Goal: Use online tool/utility: Utilize a website feature to perform a specific function

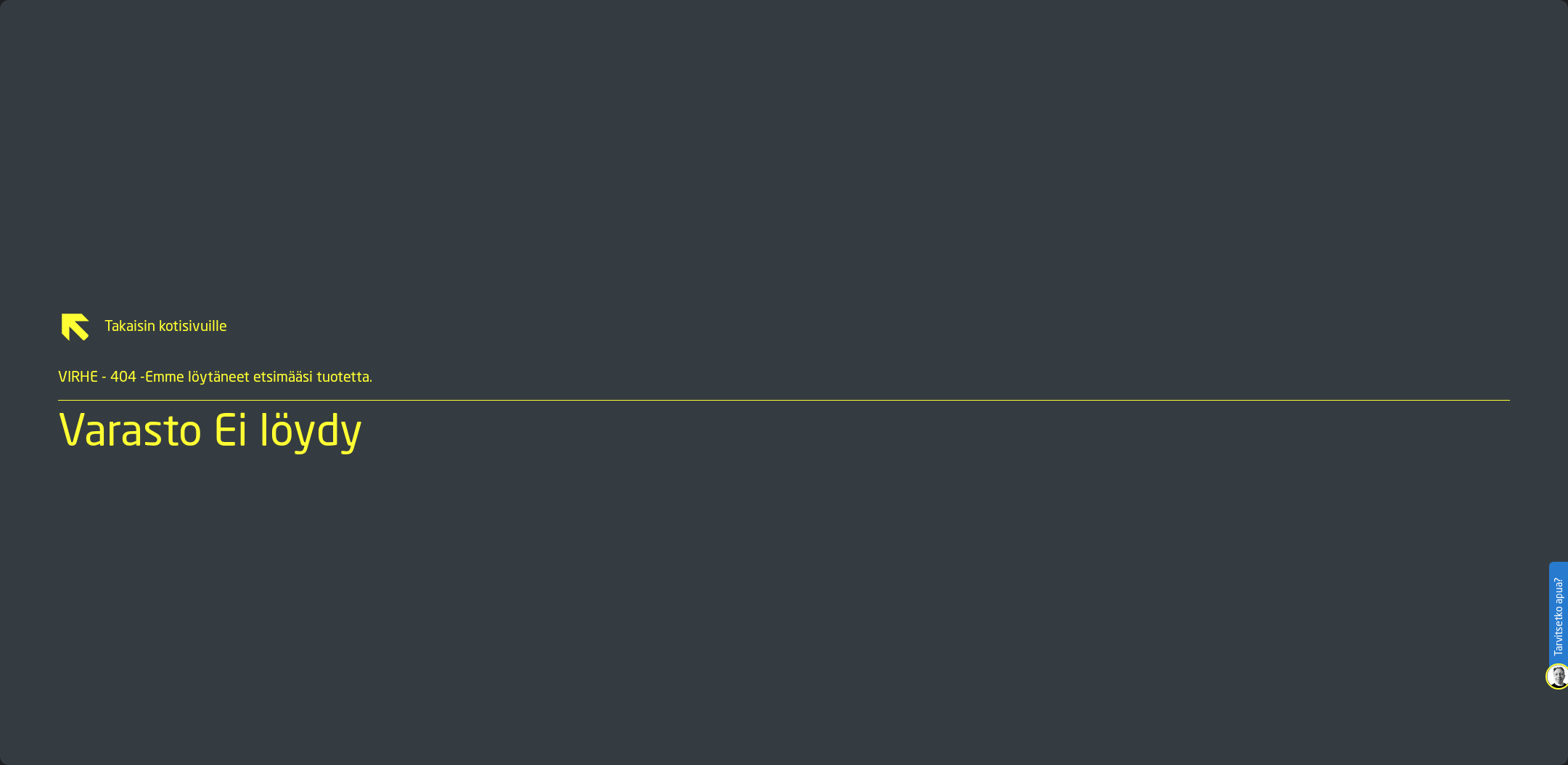
click at [184, 332] on span "Takaisin kotisivuille" at bounding box center [801, 327] width 1416 height 21
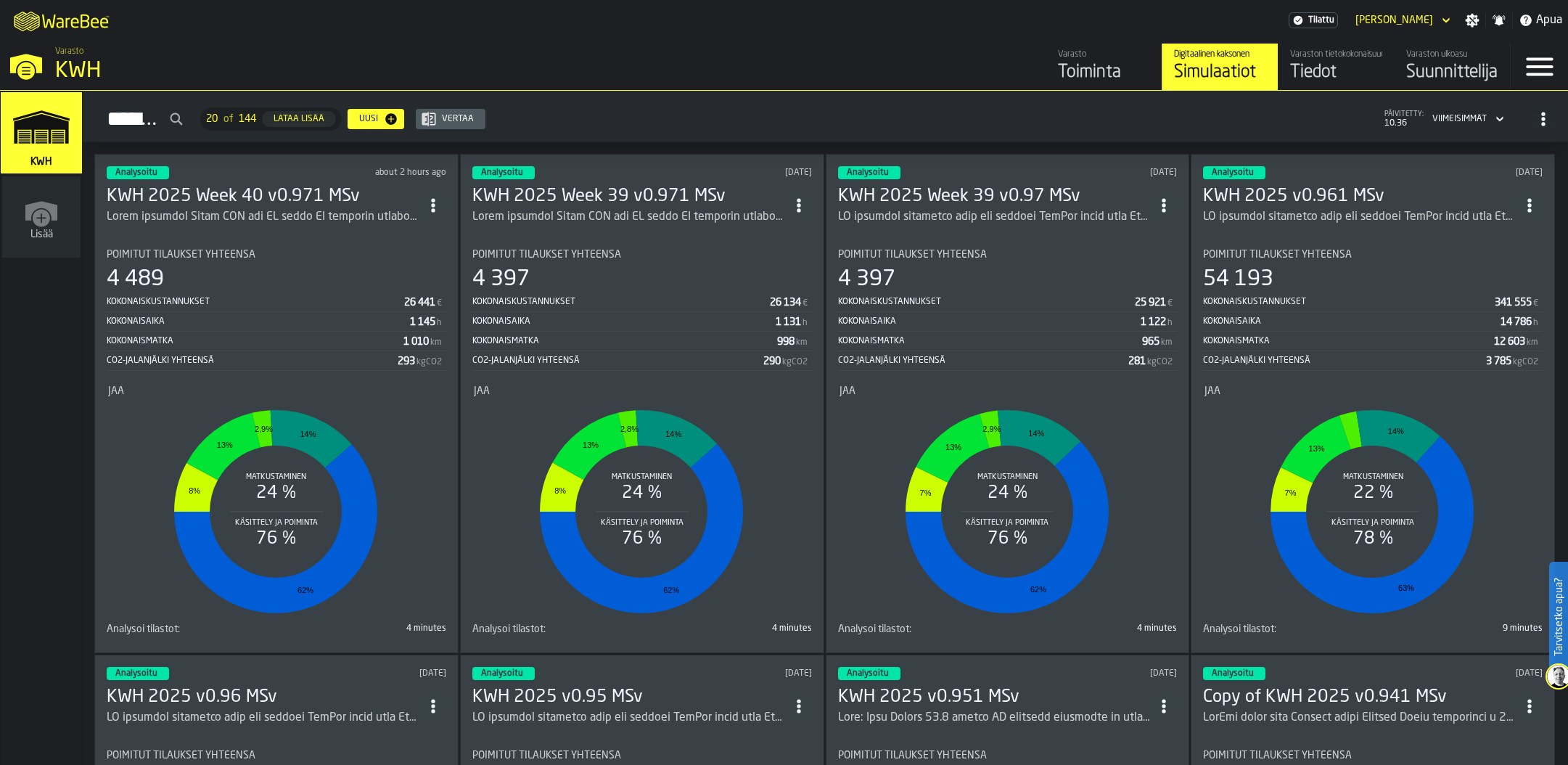
click at [59, 69] on div "KWH" at bounding box center [250, 71] width 391 height 26
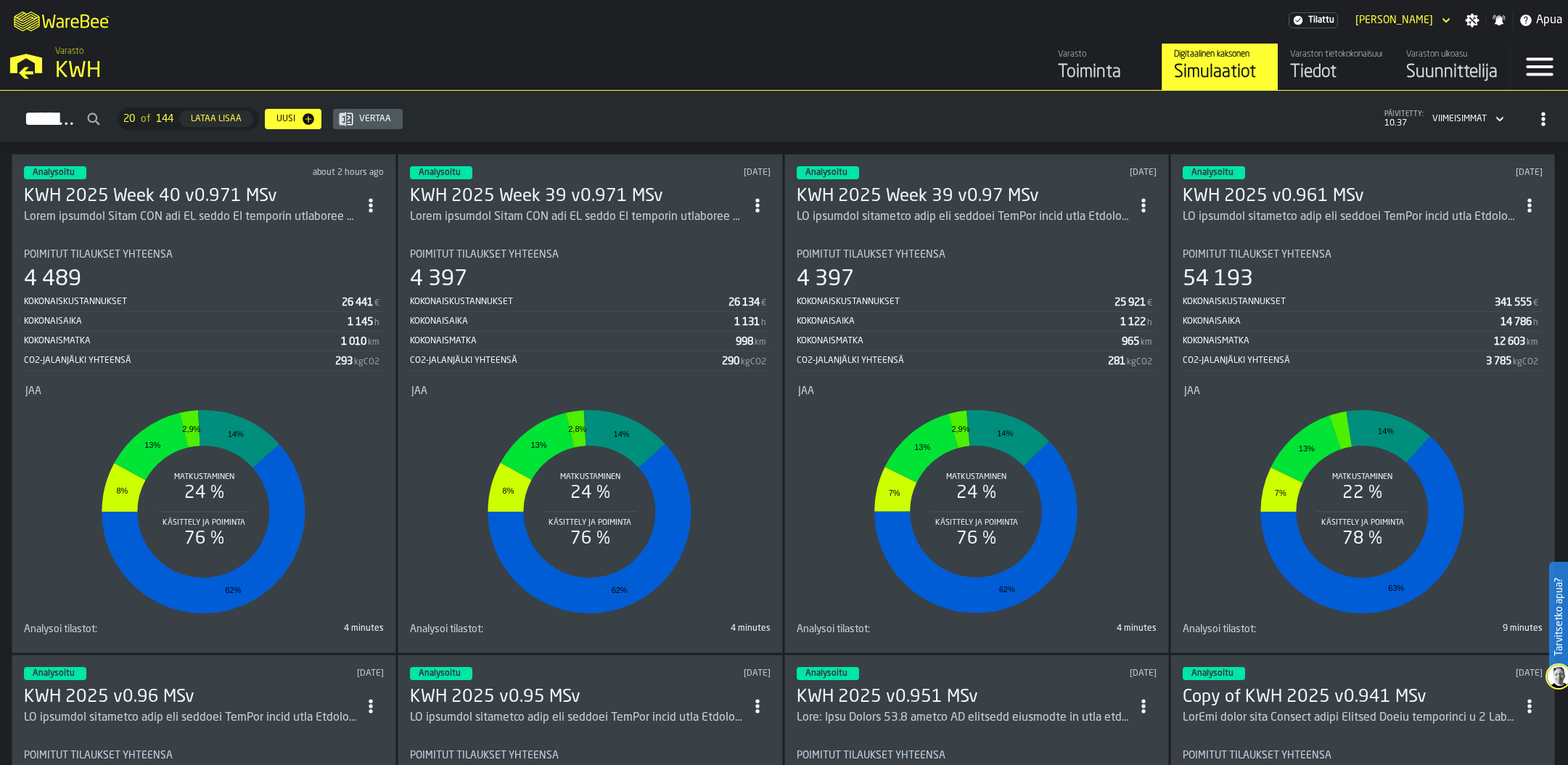
click at [1321, 70] on div "Tiedot" at bounding box center [1336, 73] width 92 height 23
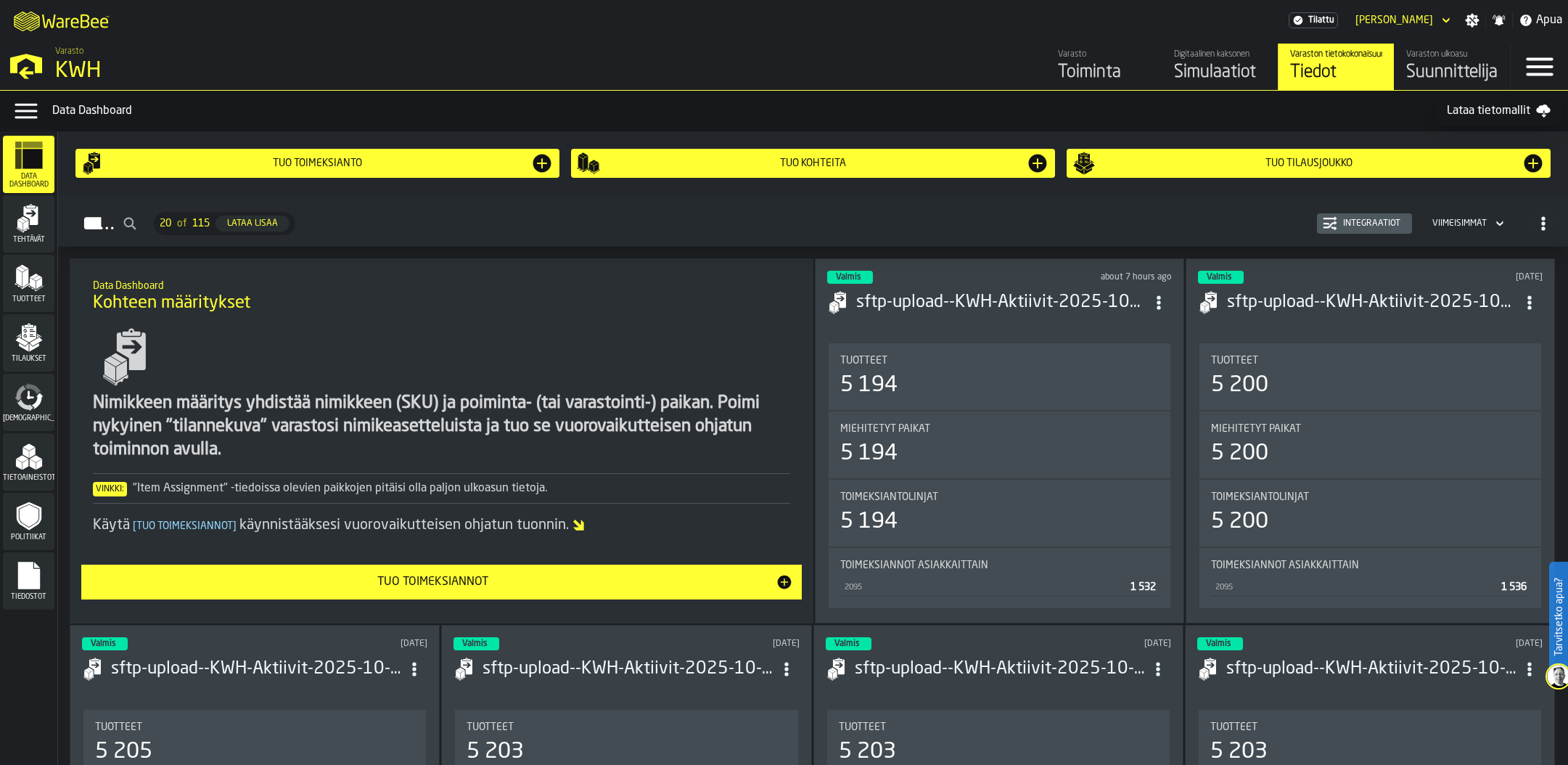
click at [1089, 72] on div "Toiminta" at bounding box center [1104, 73] width 92 height 23
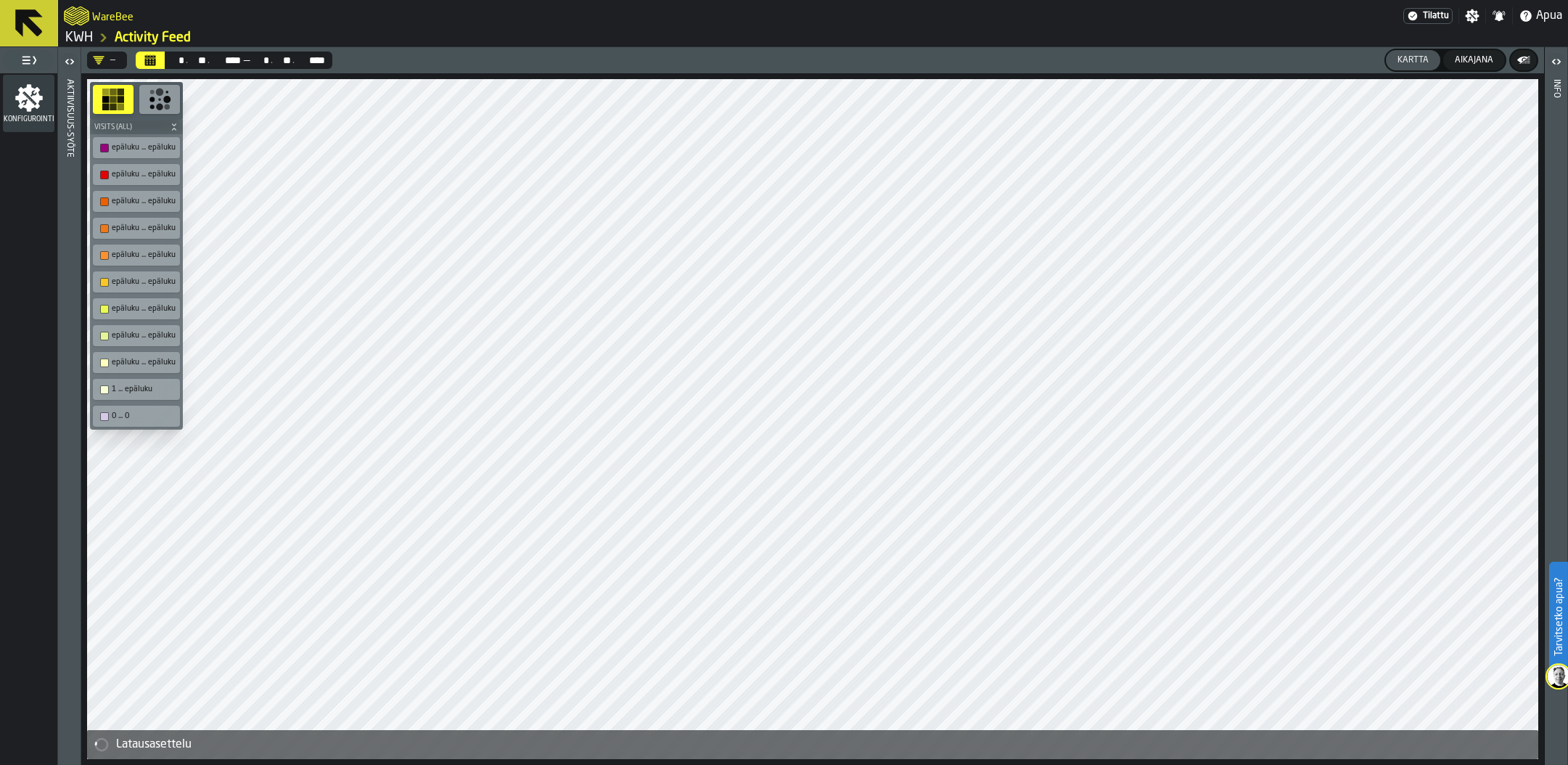
click at [36, 26] on icon at bounding box center [28, 22] width 27 height 27
click at [39, 25] on icon at bounding box center [29, 23] width 35 height 35
click at [30, 23] on icon at bounding box center [28, 22] width 27 height 27
click at [82, 32] on link "KWH" at bounding box center [78, 37] width 27 height 16
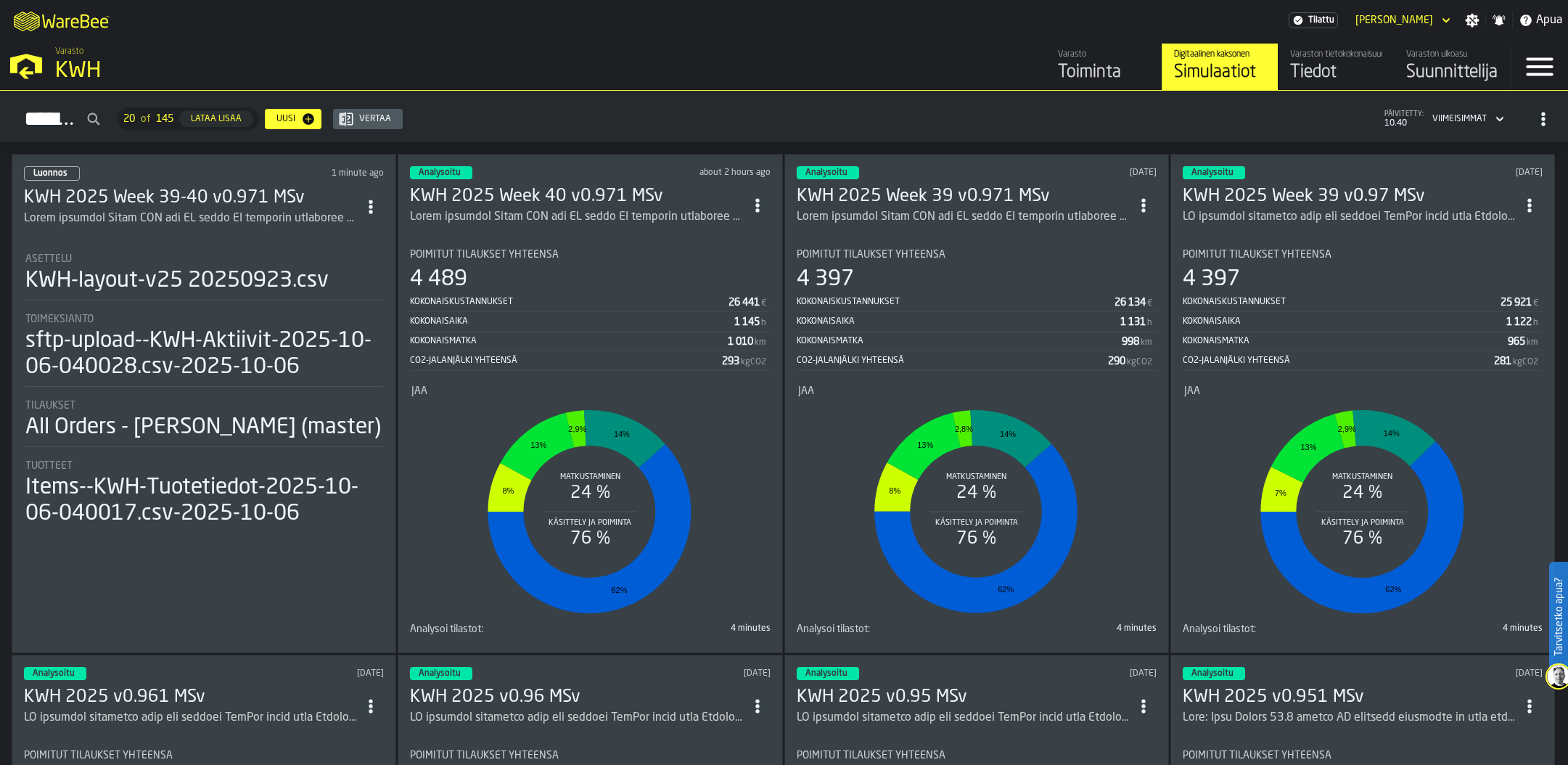
click at [190, 210] on div "ItemListCard-DashboardItemContainer" at bounding box center [190, 218] width 334 height 17
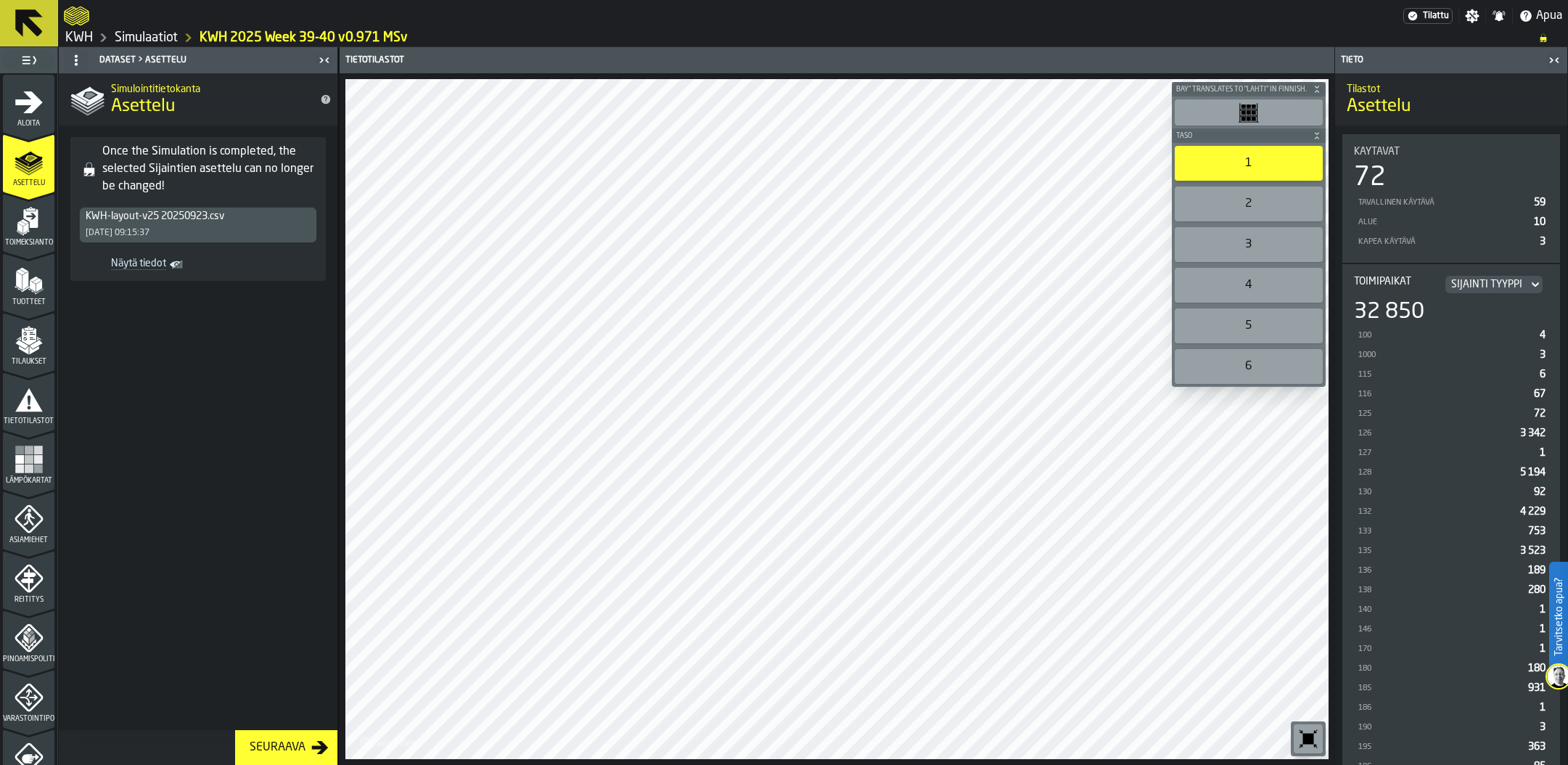
click at [137, 33] on link "Simulaatiot" at bounding box center [146, 37] width 63 height 16
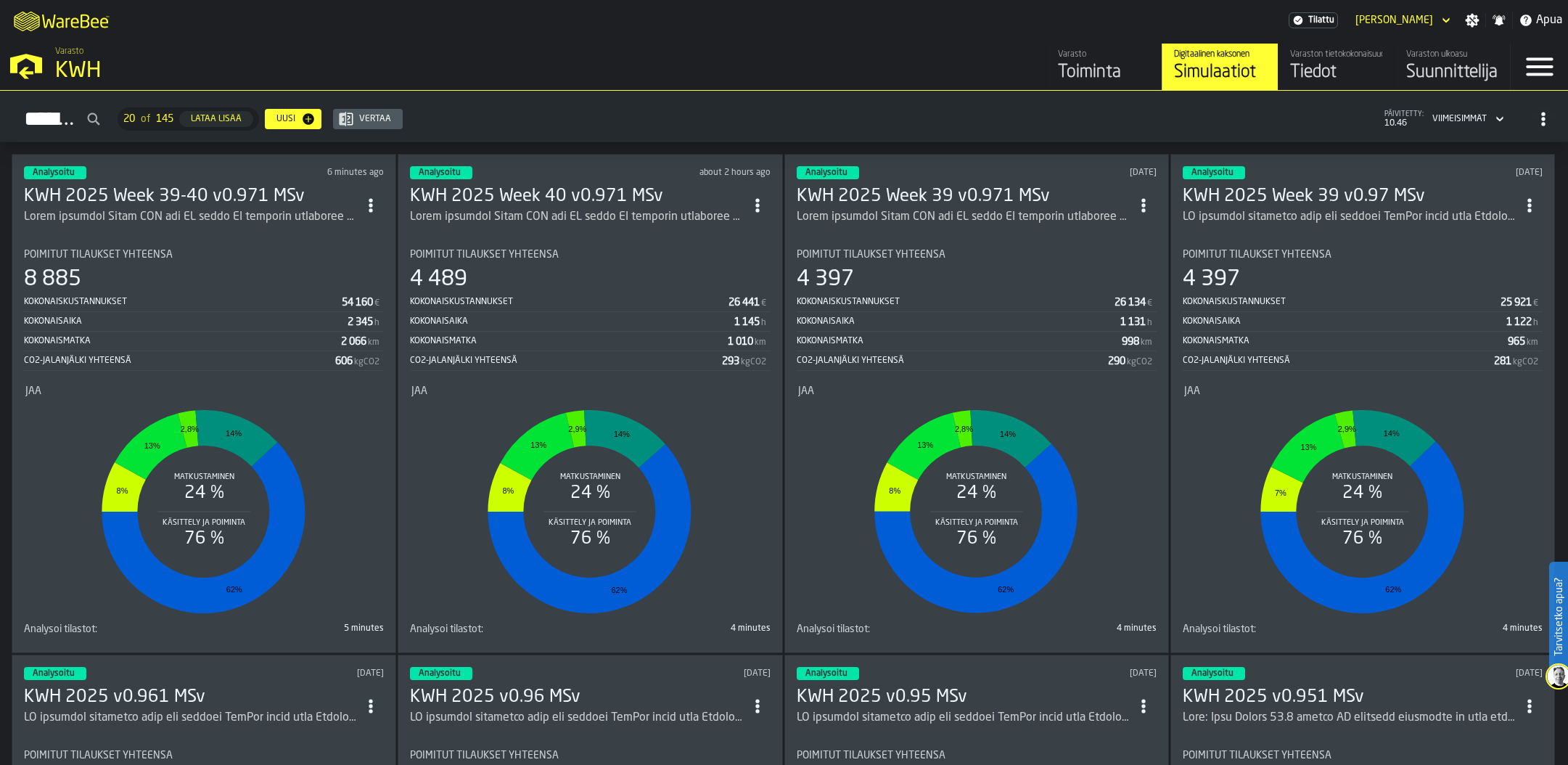
click at [185, 209] on div "ItemListCard-DashboardItemContainer" at bounding box center [190, 217] width 334 height 17
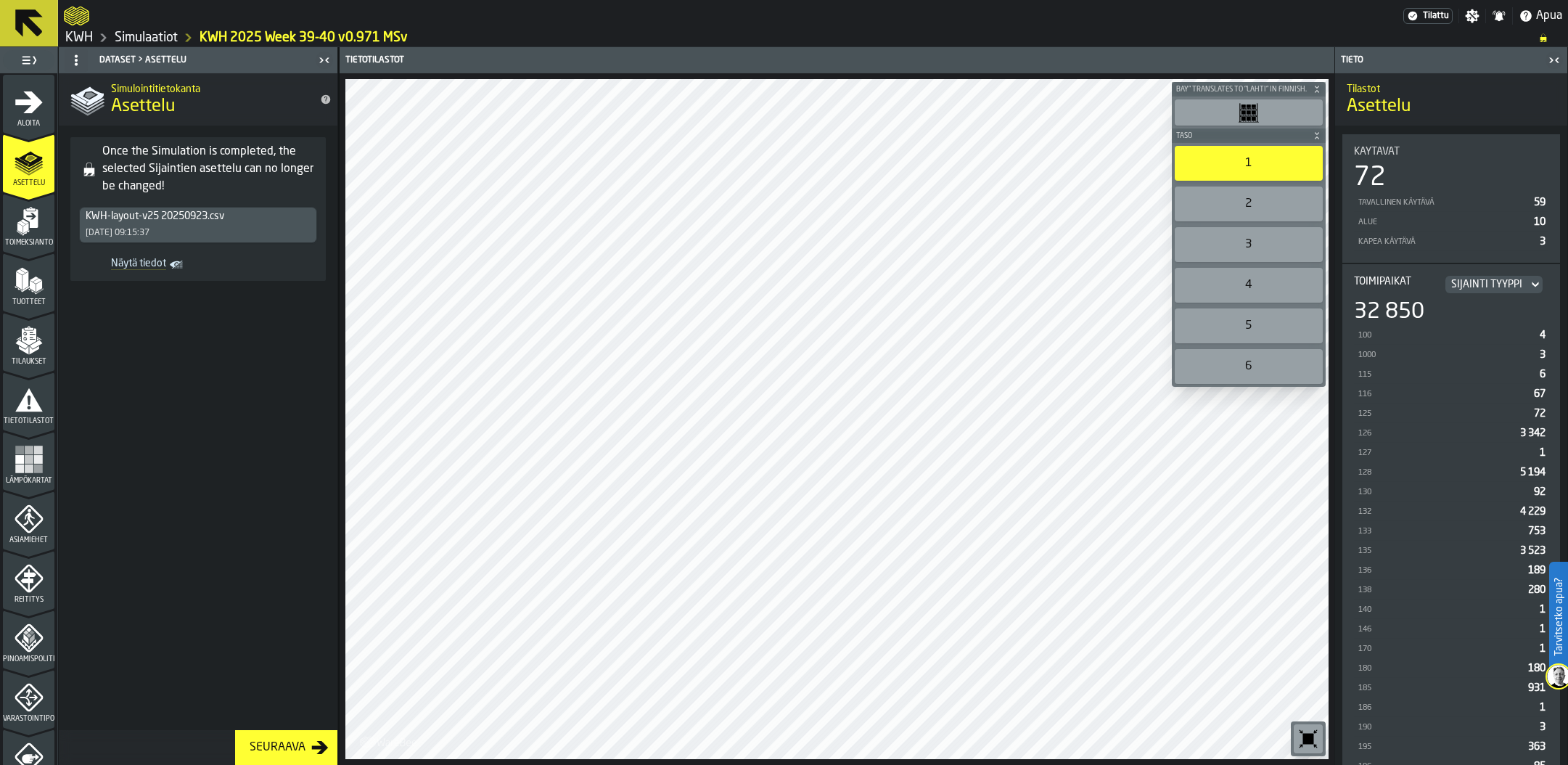
click at [1197, 197] on div "2" at bounding box center [1248, 204] width 148 height 35
click at [1196, 155] on div "1" at bounding box center [1248, 163] width 148 height 35
click at [283, 754] on div "Seuraava" at bounding box center [278, 747] width 68 height 17
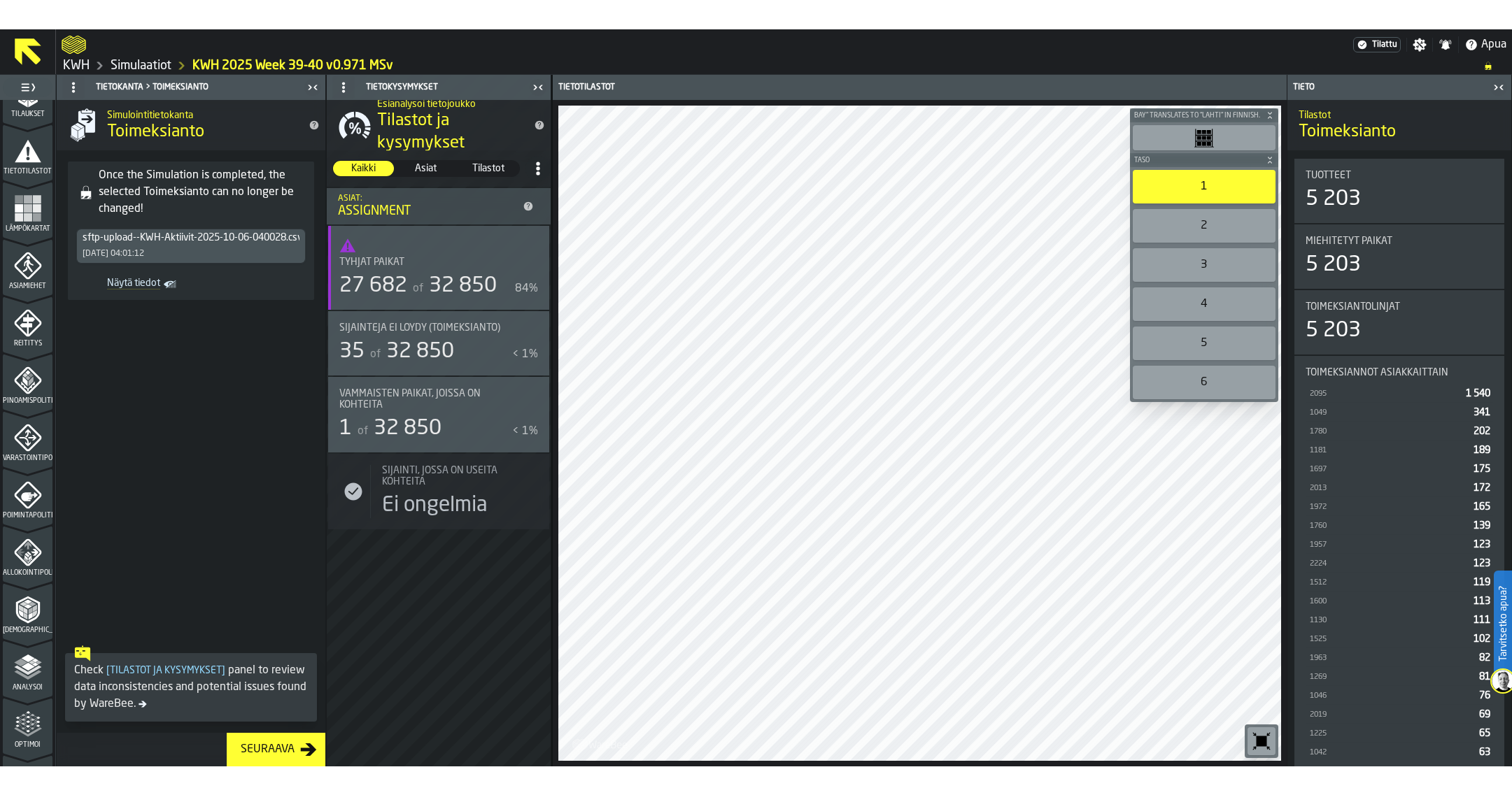
scroll to position [280, 0]
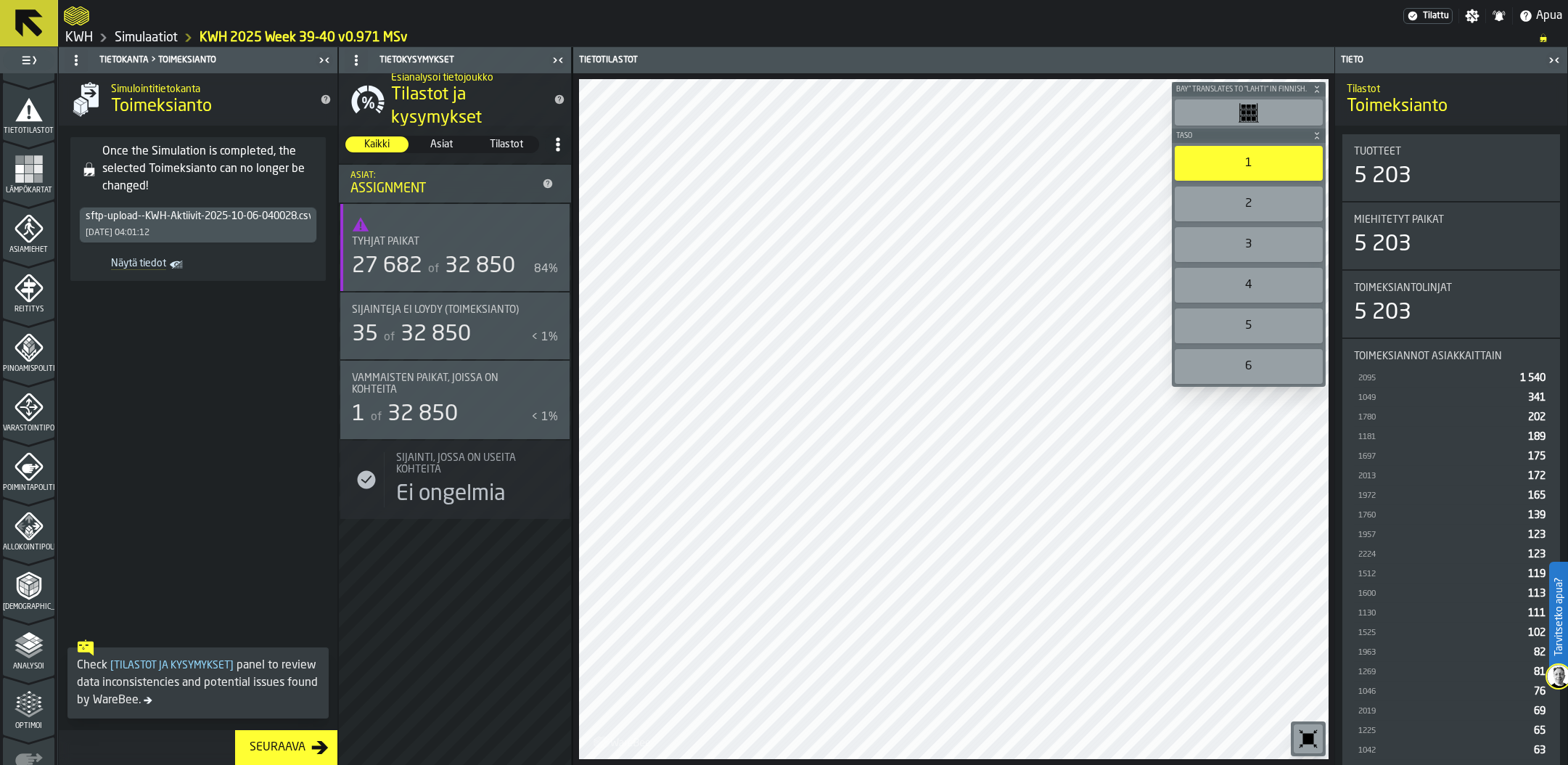
click at [28, 651] on polyline "menu Analysoi" at bounding box center [29, 649] width 28 height 10
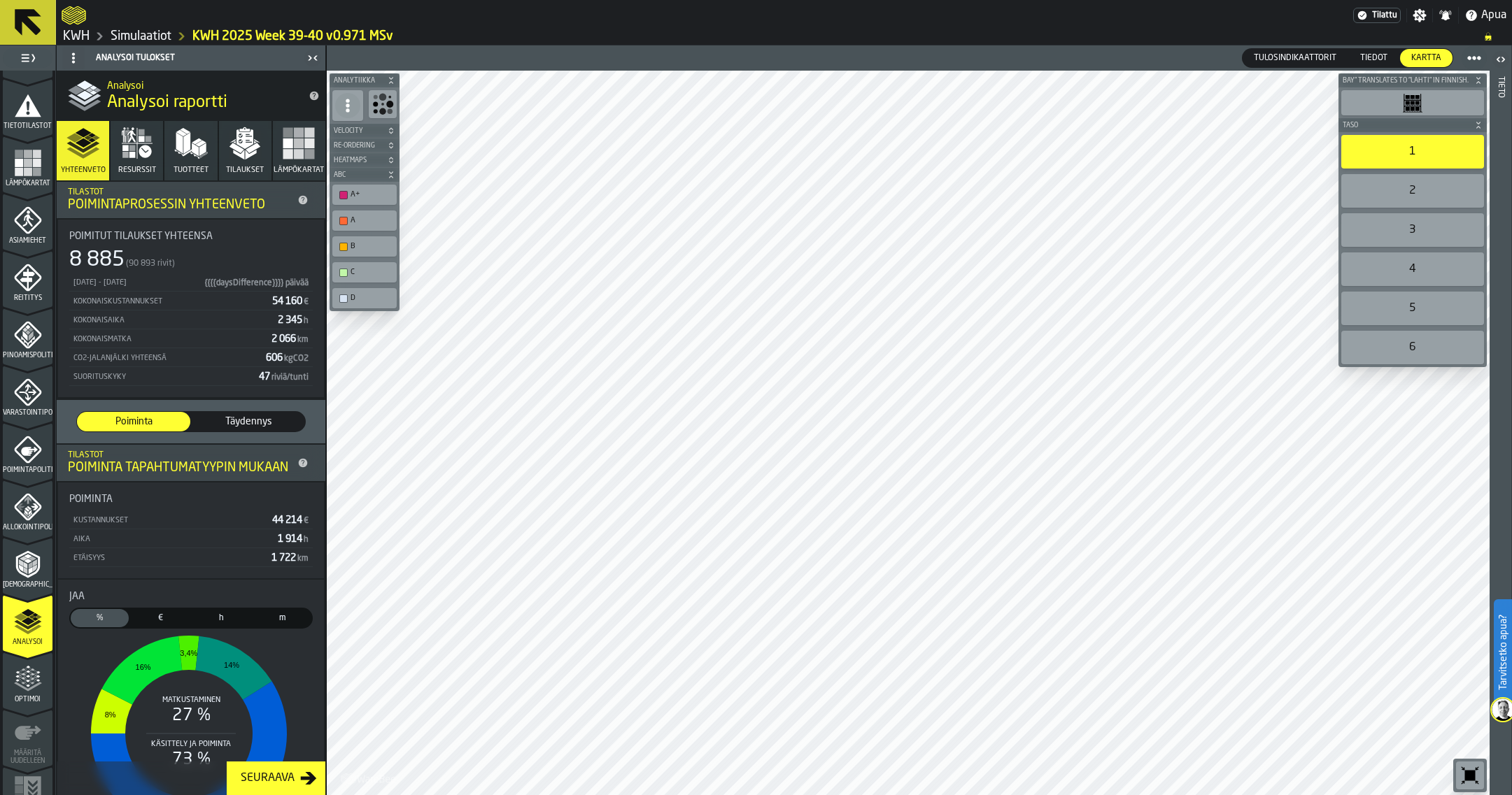
click at [138, 149] on icon "button" at bounding box center [145, 151] width 13 height 13
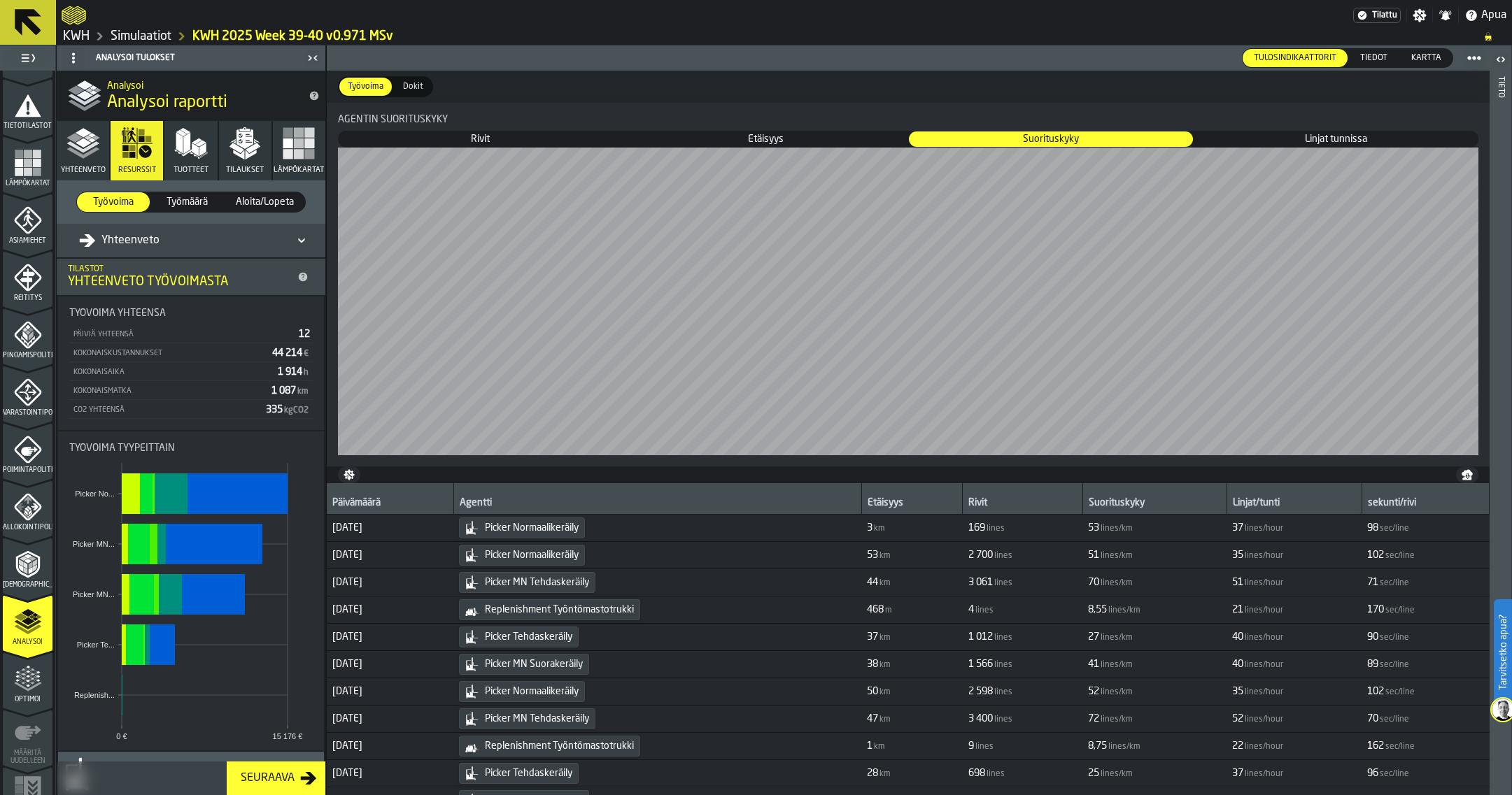
click at [181, 159] on icon "button" at bounding box center [191, 143] width 33 height 33
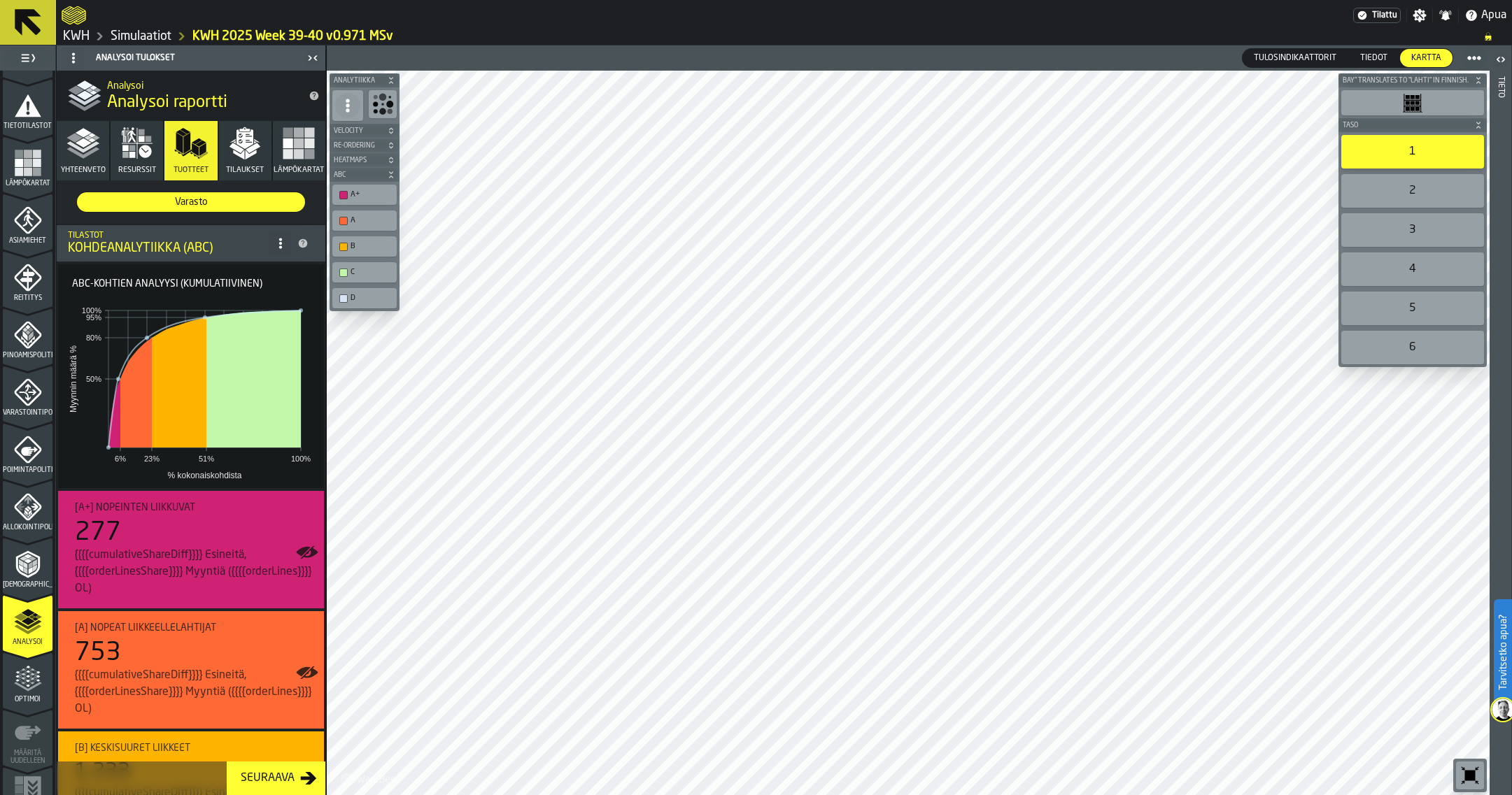
click at [95, 160] on icon "button" at bounding box center [83, 143] width 33 height 33
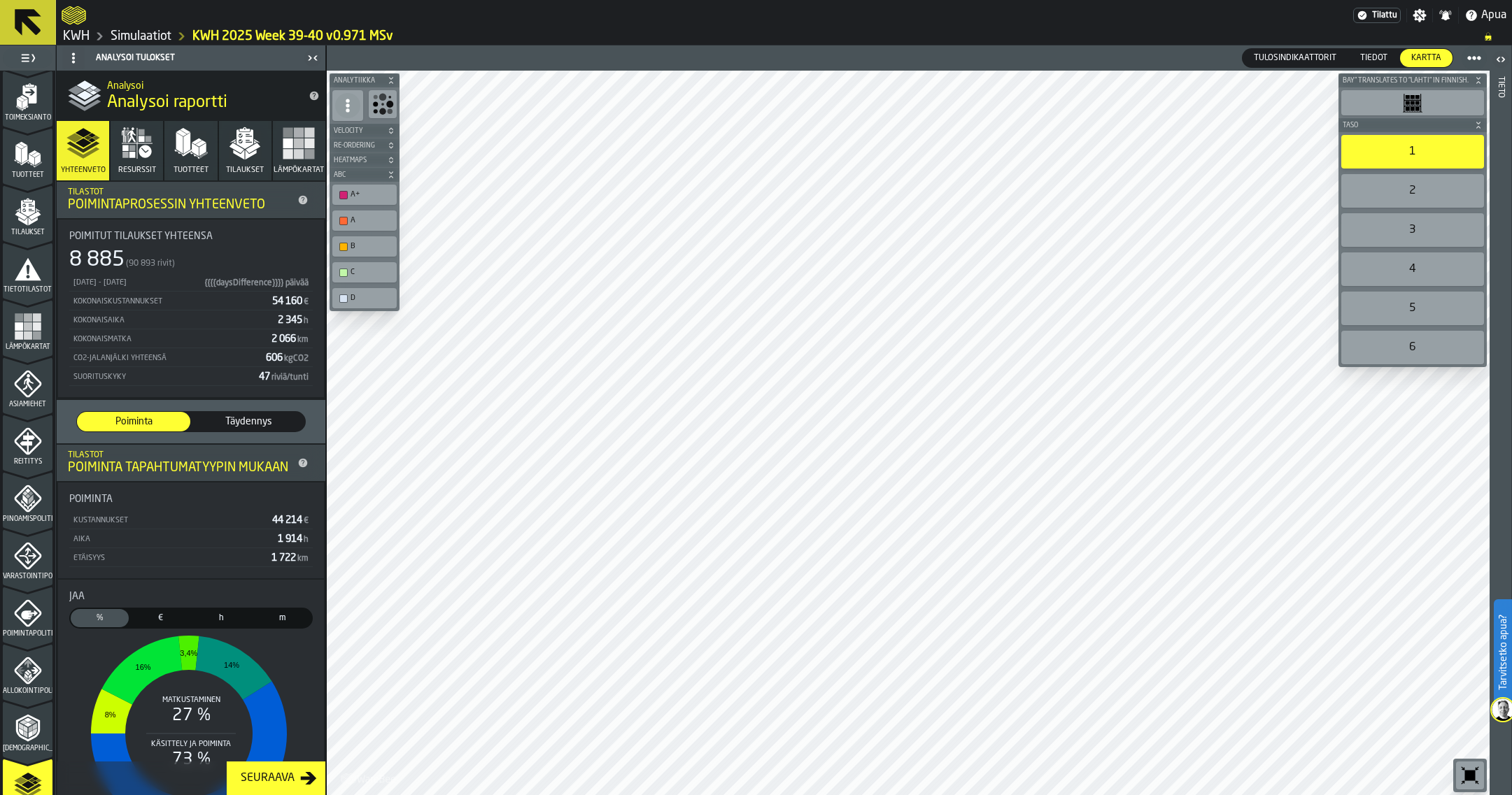
scroll to position [0, 0]
click at [29, 283] on icon "menu Tuotteet" at bounding box center [28, 270] width 28 height 28
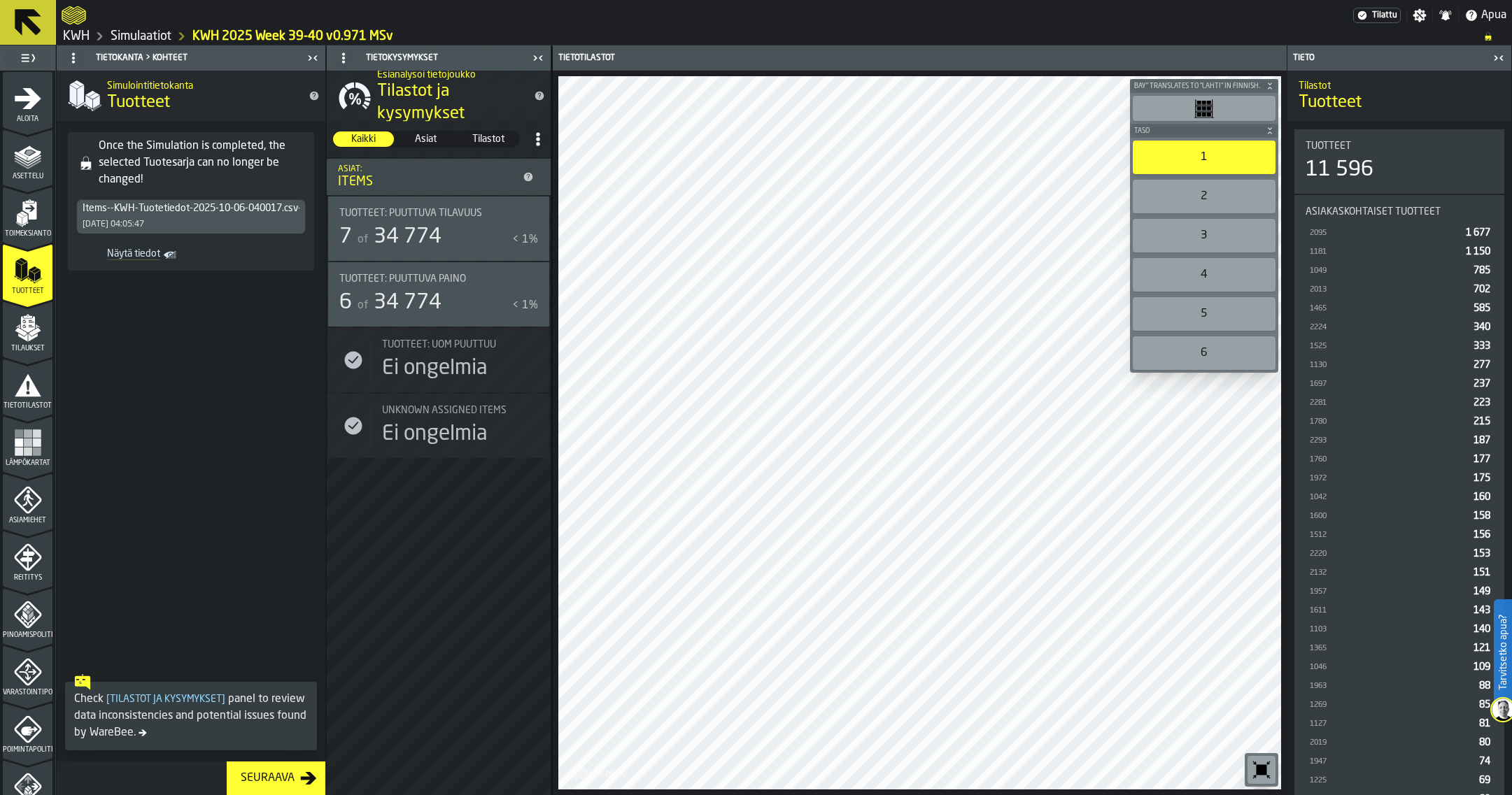
click at [145, 253] on span "Näytä tiedot" at bounding box center [121, 256] width 79 height 14
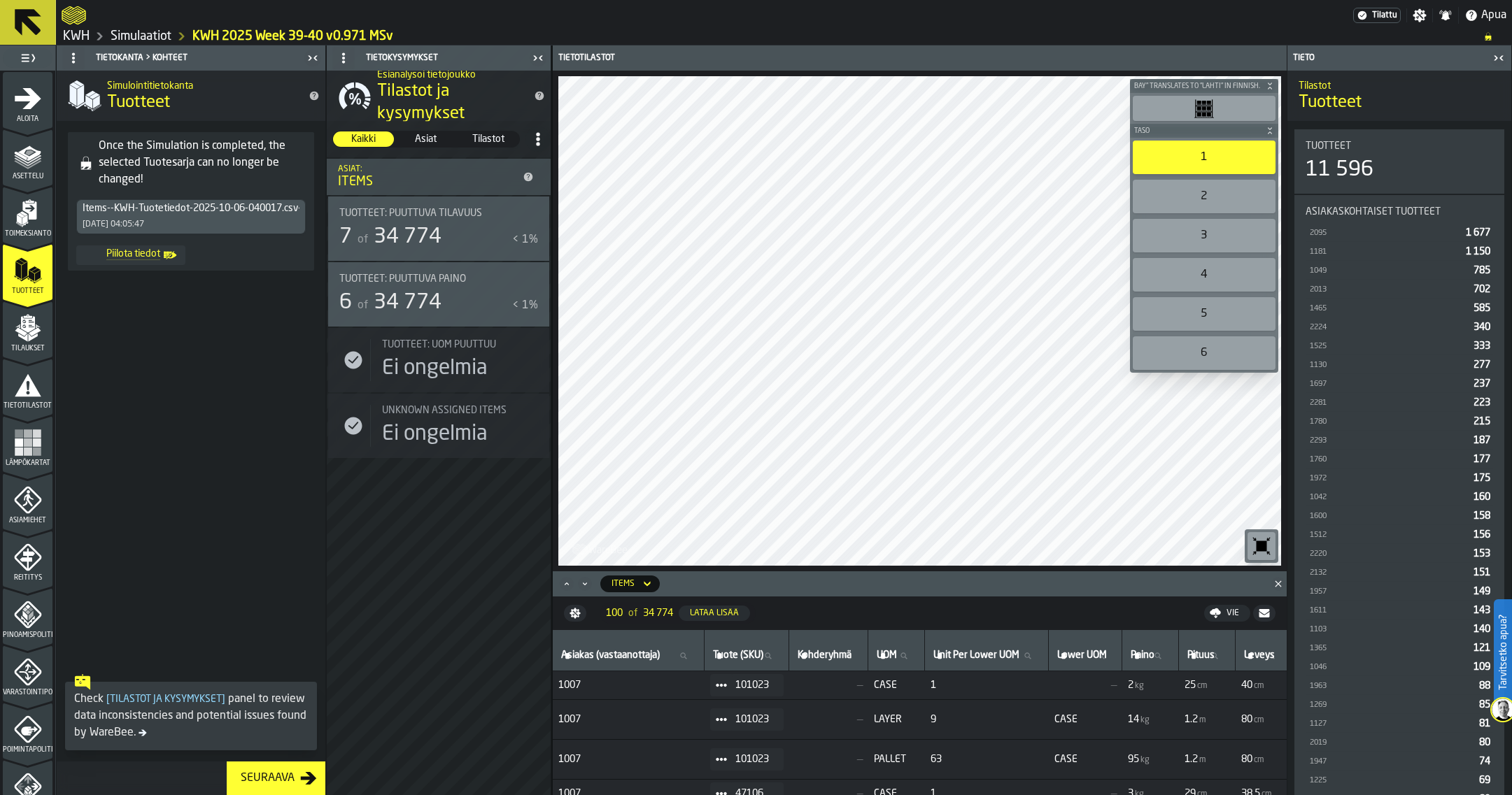
click at [145, 253] on span "Piilota tiedot" at bounding box center [121, 256] width 79 height 14
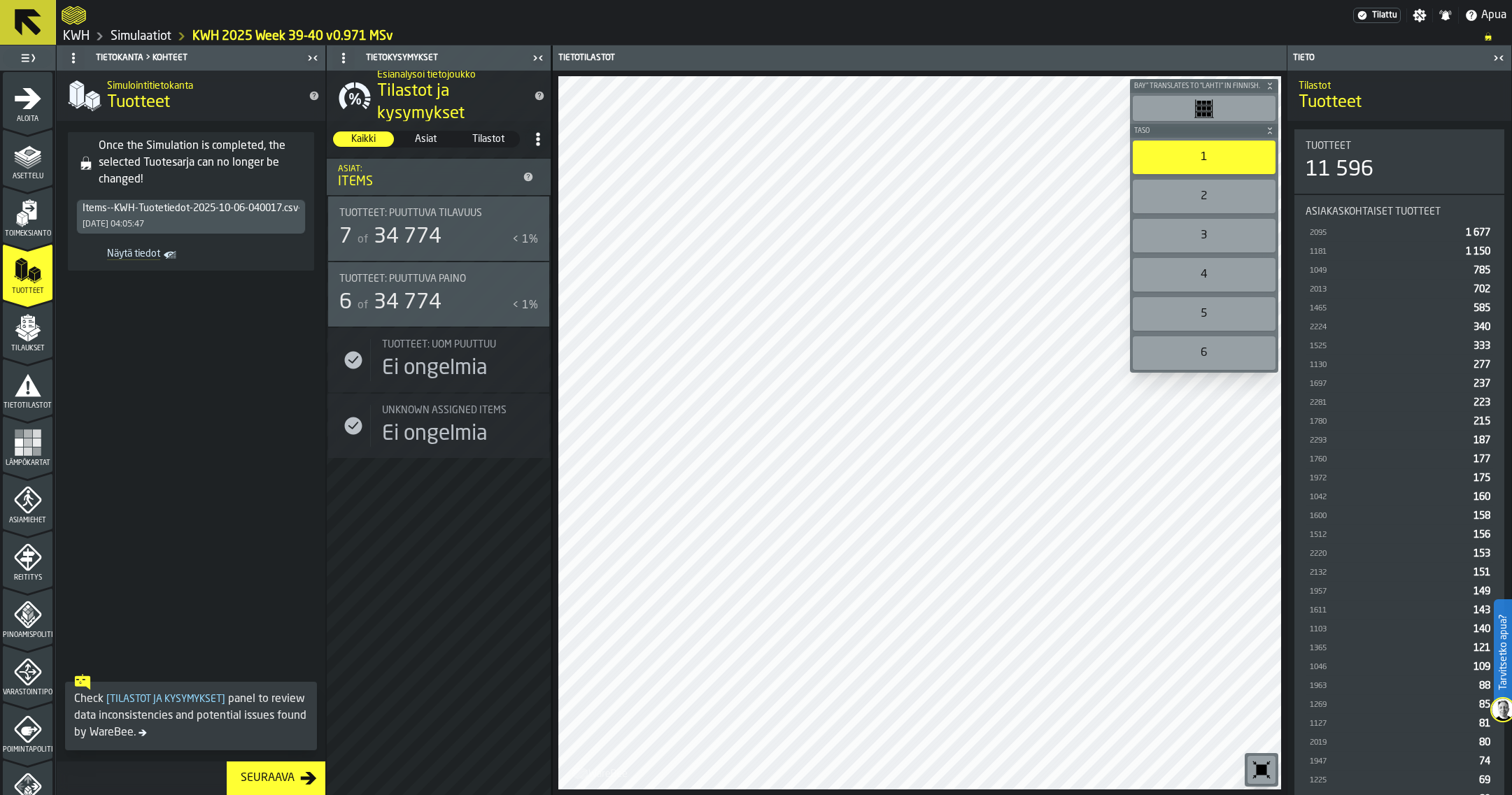
click at [0, 0] on icon "Näytä tiedot" at bounding box center [0, 0] width 0 height 0
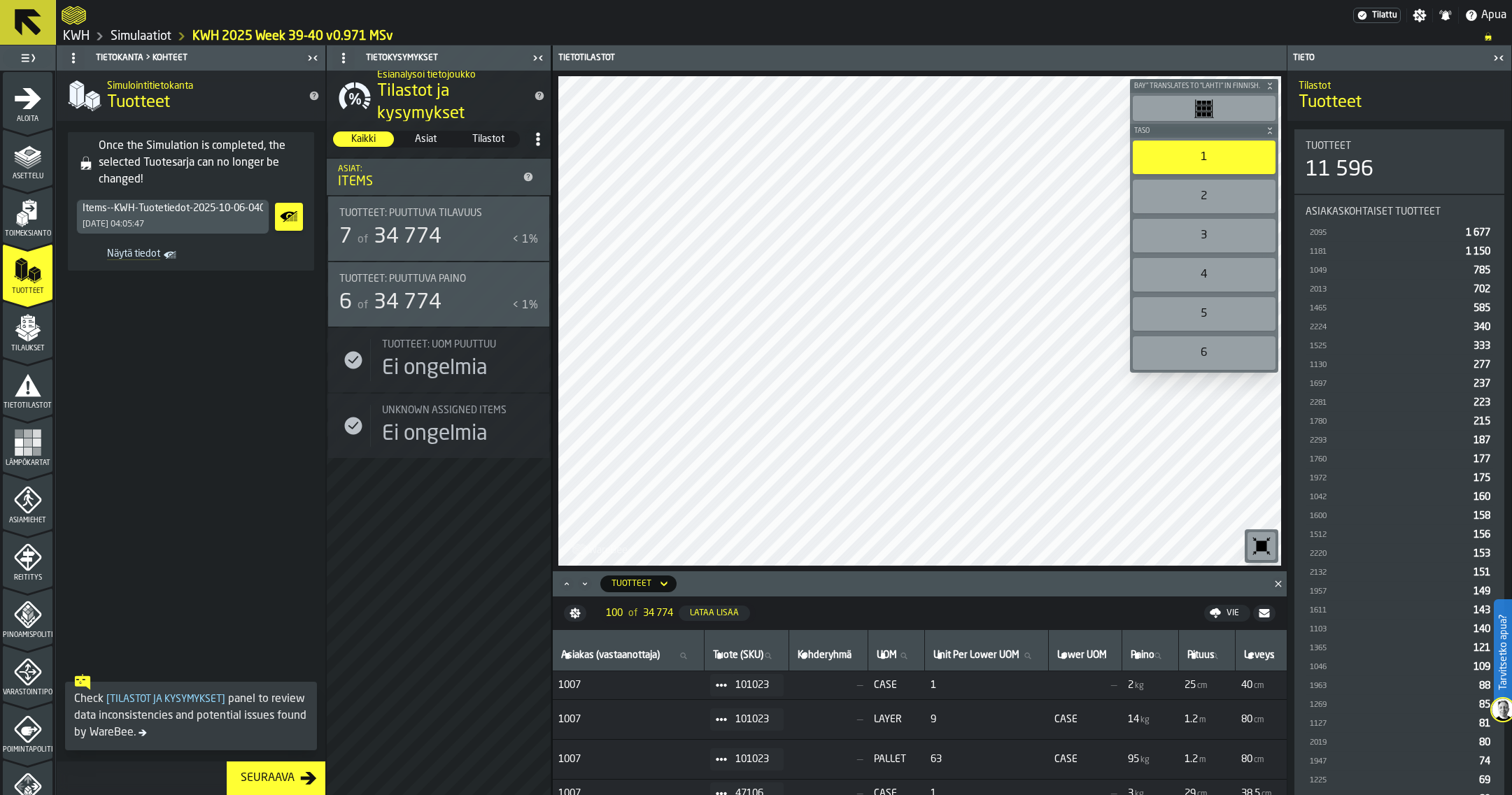
click at [296, 219] on icon "Näytä tiedot" at bounding box center [289, 216] width 22 height 28
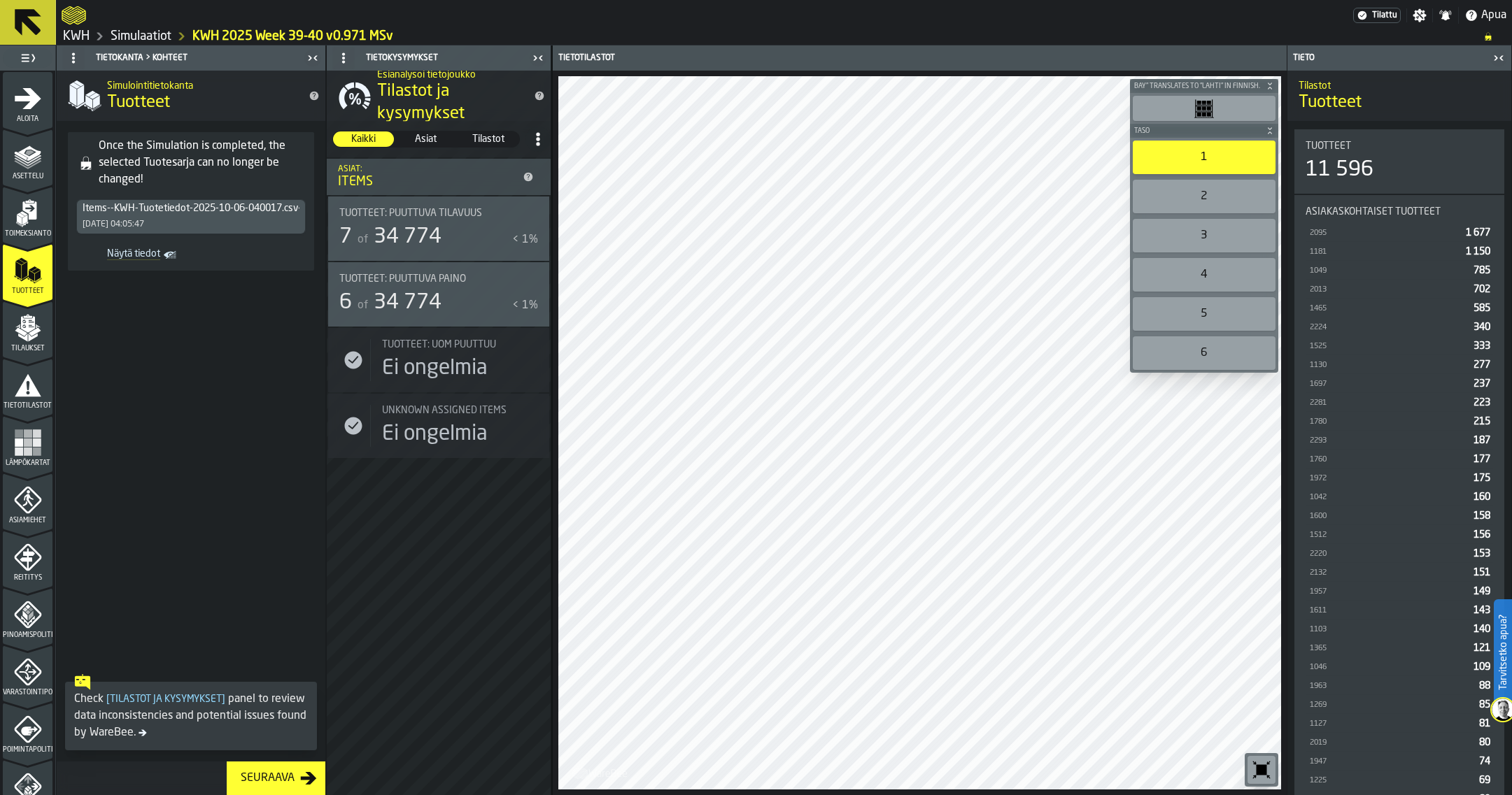
click at [28, 25] on icon at bounding box center [27, 21] width 26 height 26
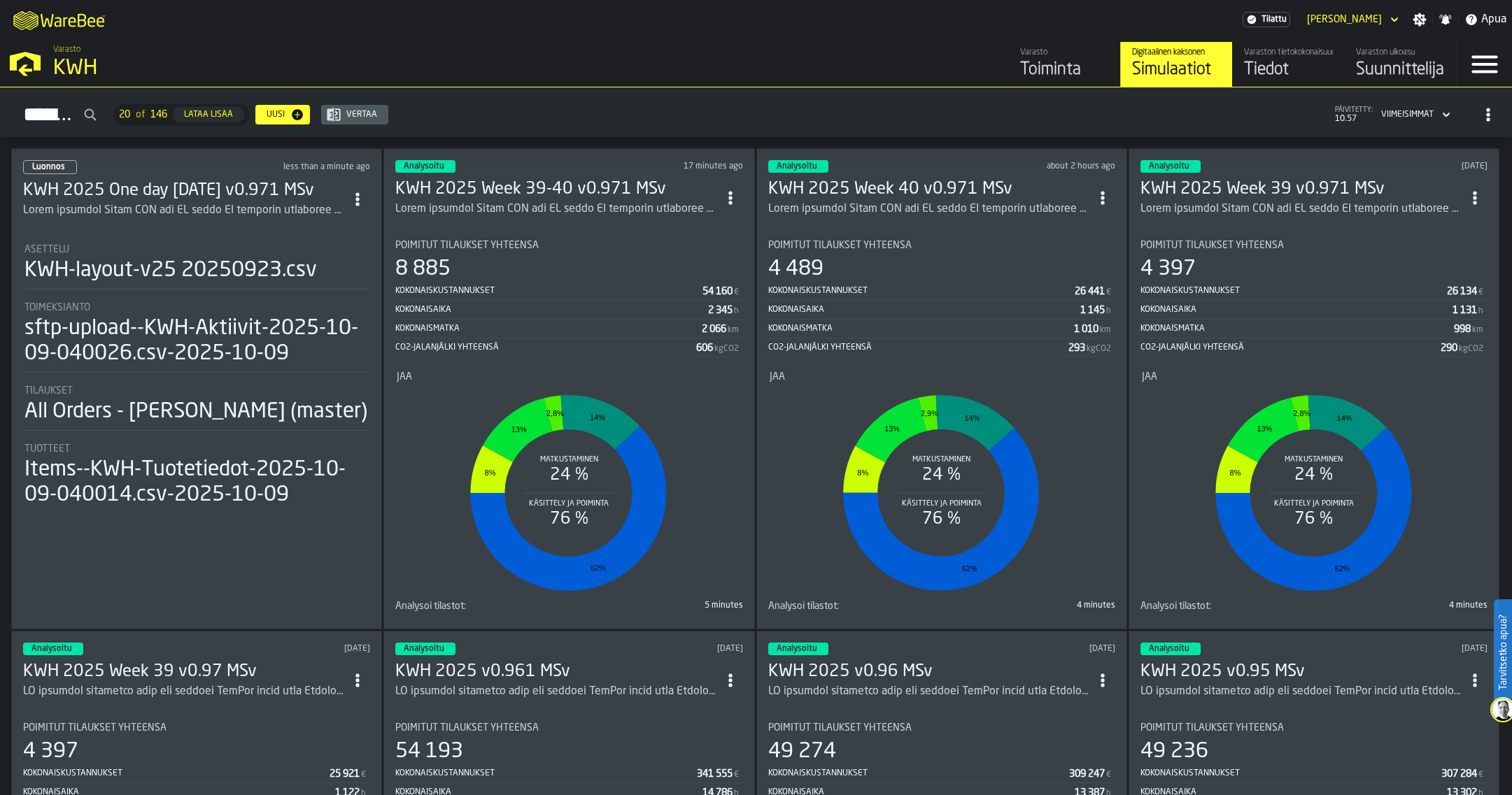
click at [732, 201] on circle "ItemListCard-DashboardItemContainer" at bounding box center [730, 203] width 3 height 3
click at [678, 289] on div "[DEMOGRAPHIC_DATA]" at bounding box center [681, 290] width 112 height 17
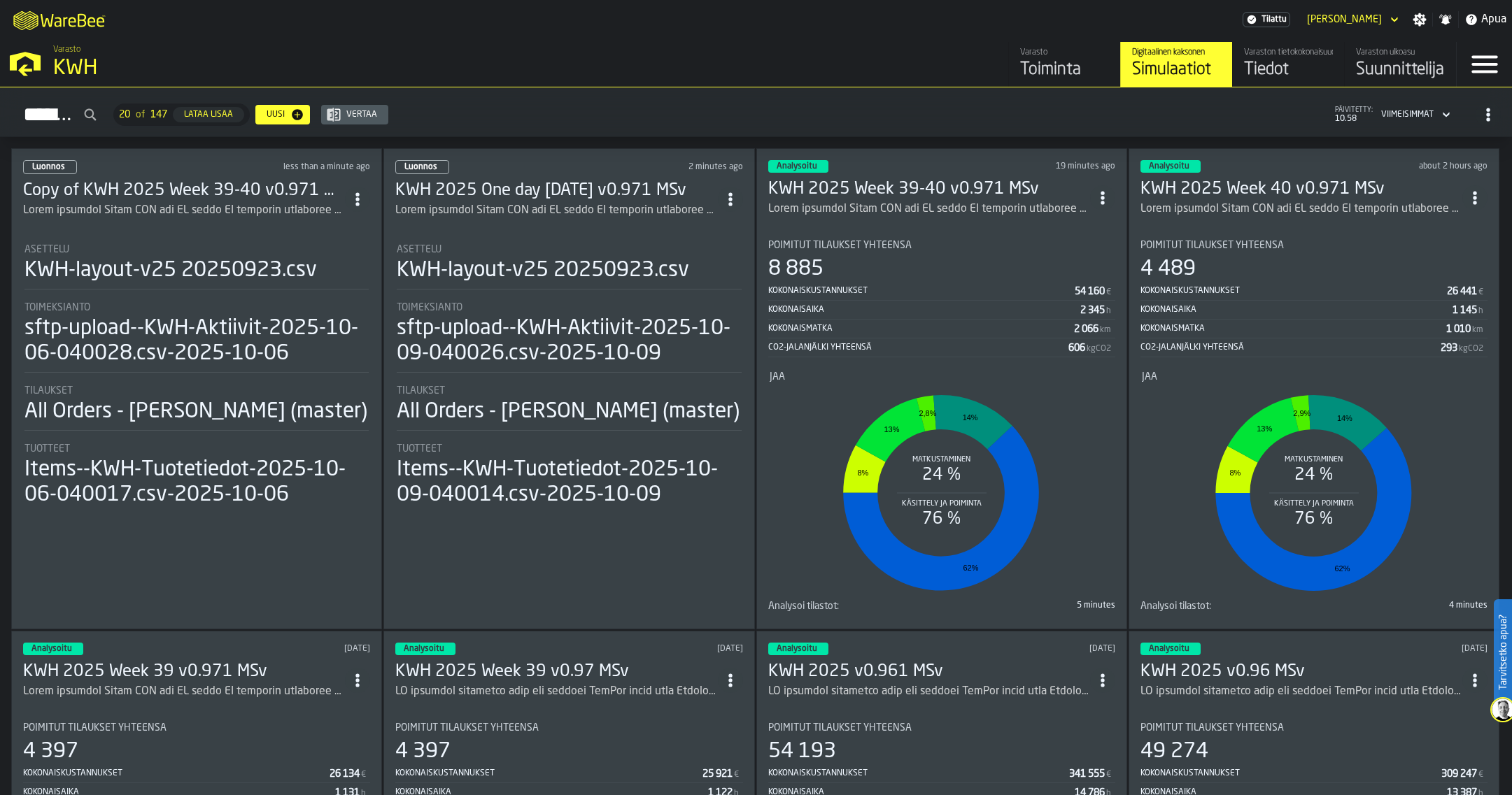
click at [361, 192] on icon "ItemListCard-DashboardItemContainer" at bounding box center [358, 199] width 14 height 14
click at [334, 214] on li "Avaa" at bounding box center [310, 224] width 129 height 33
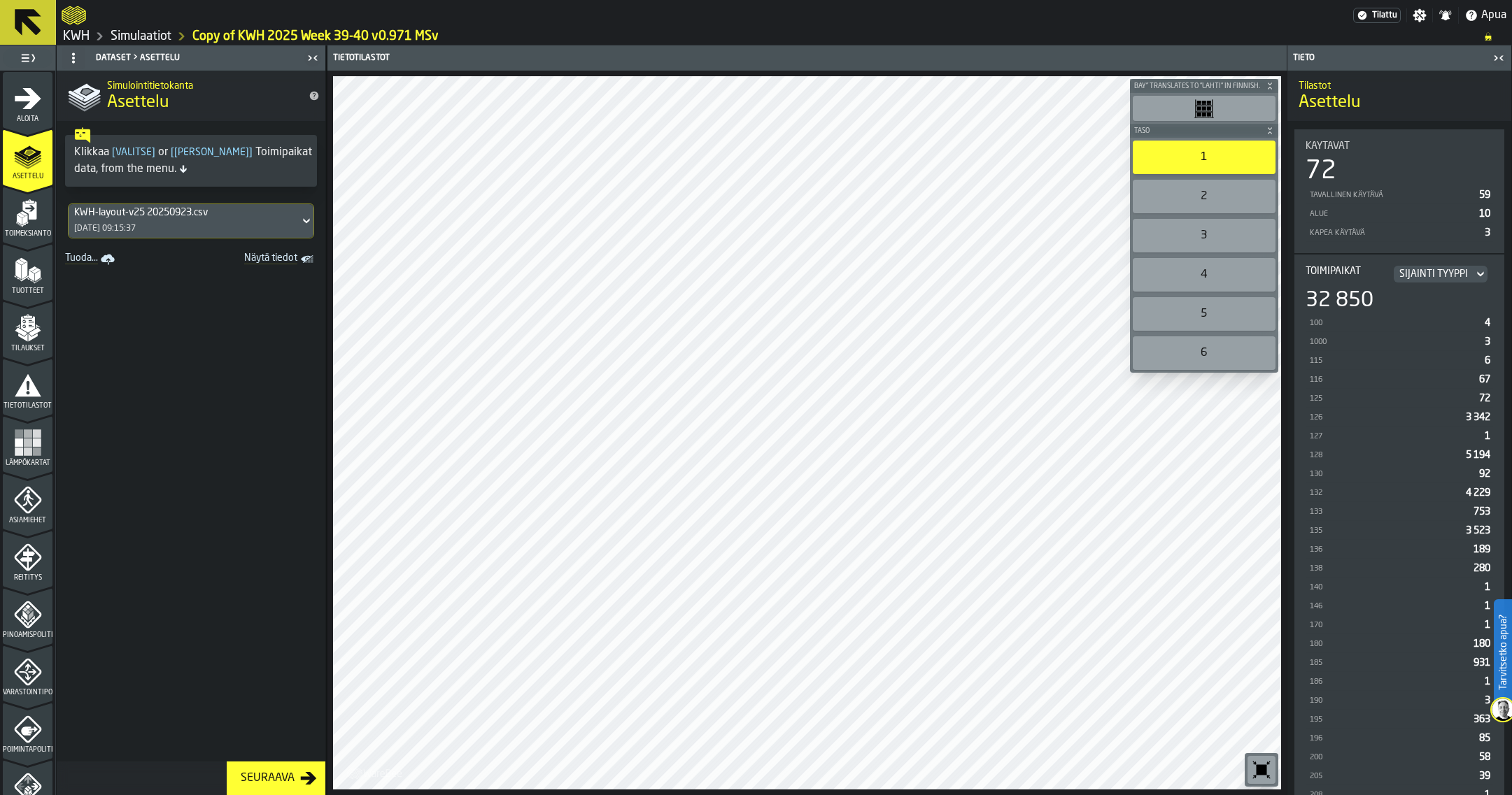
click at [300, 218] on icon at bounding box center [307, 221] width 14 height 17
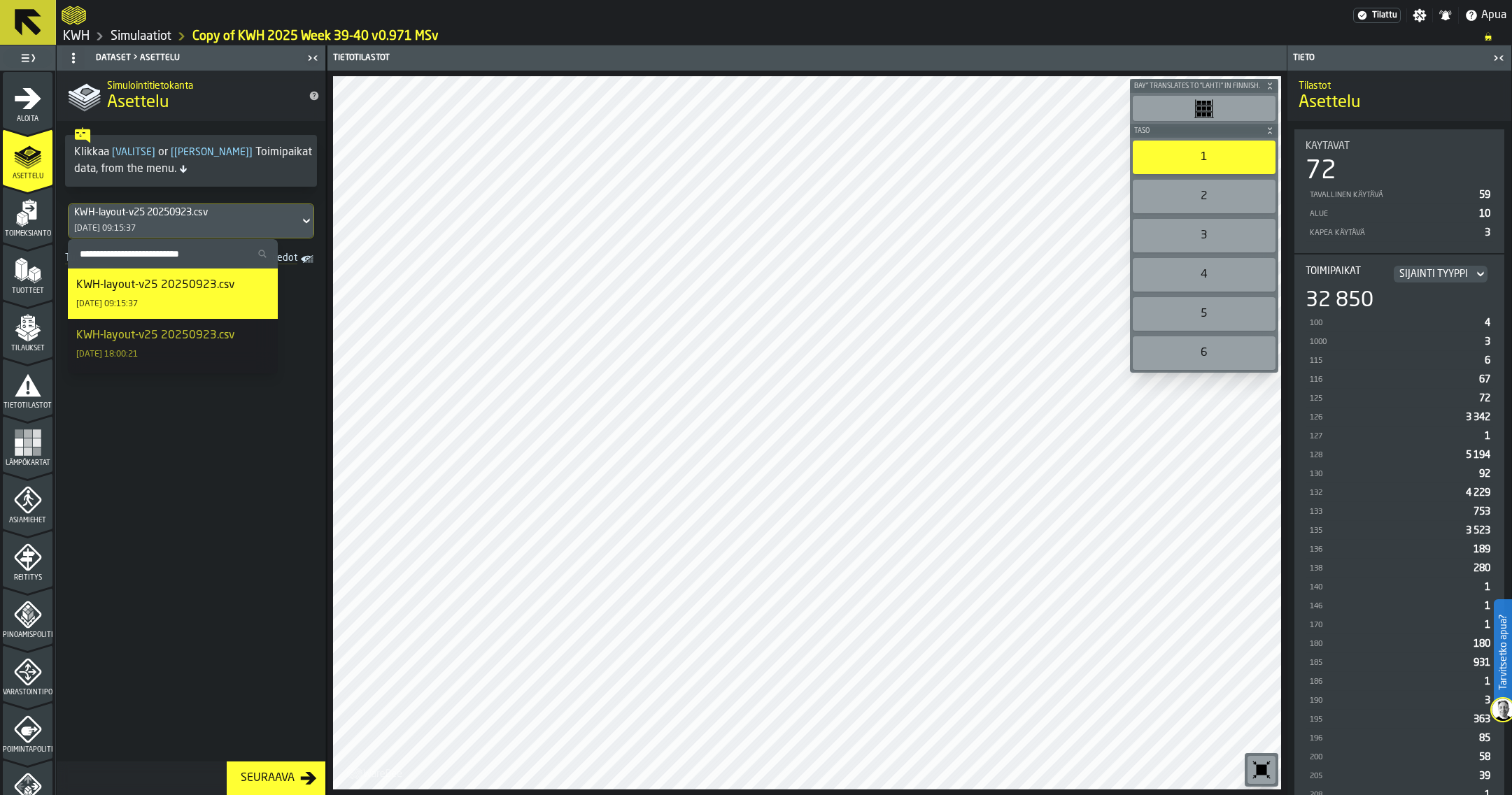
click at [220, 473] on span at bounding box center [191, 515] width 269 height 492
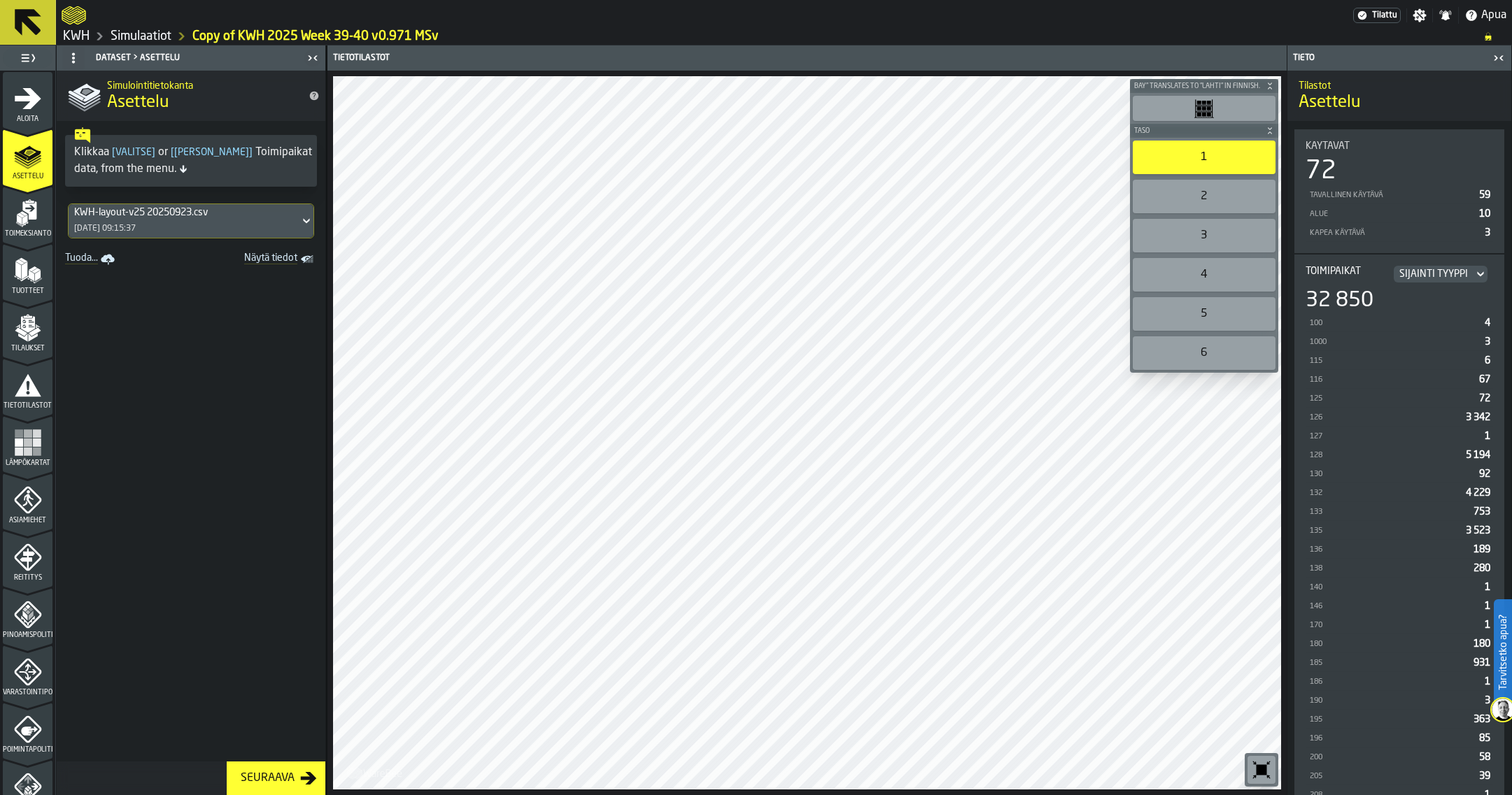
click at [26, 230] on span "Toimeksianto" at bounding box center [28, 234] width 50 height 8
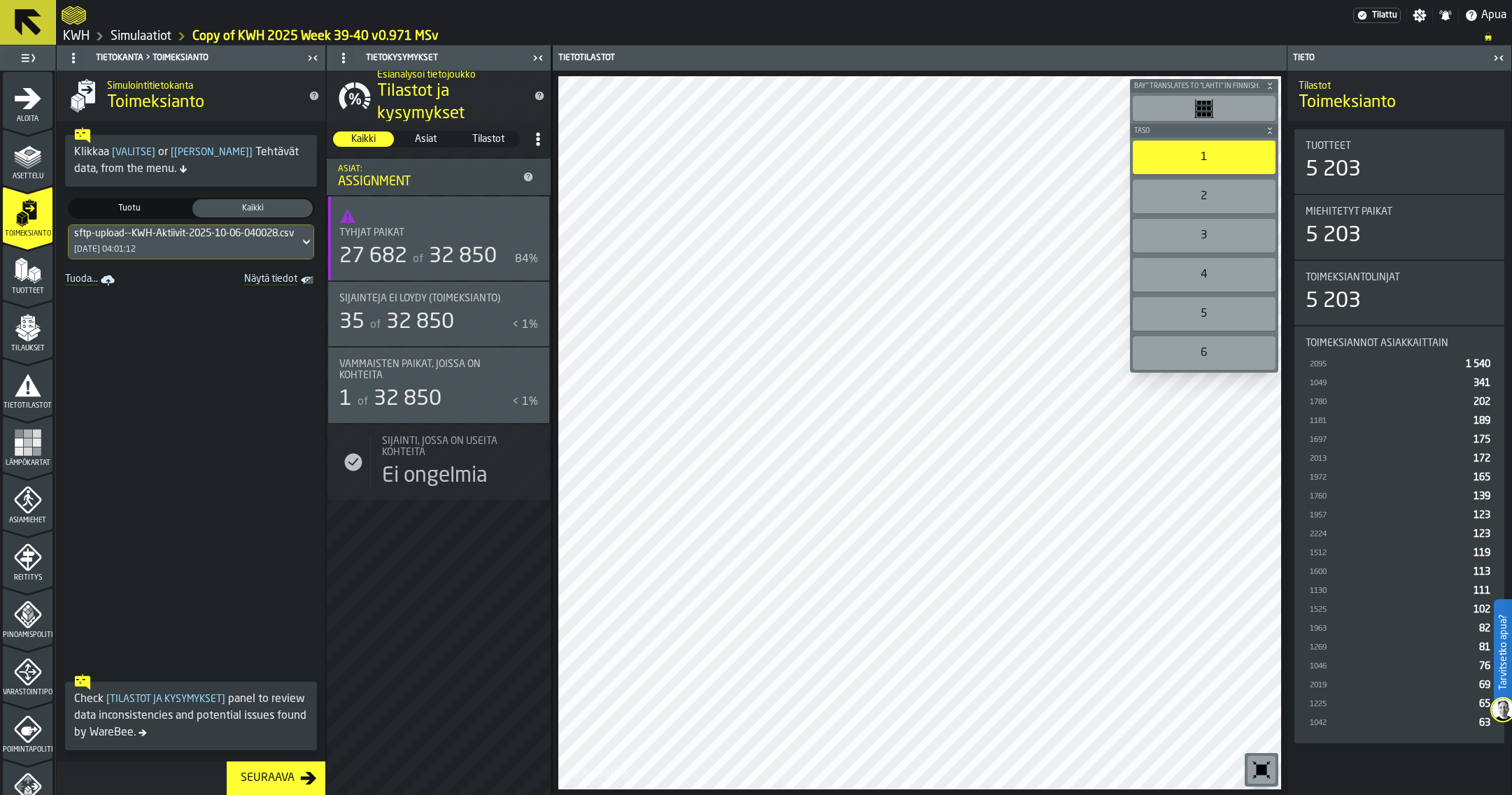
click at [300, 245] on icon at bounding box center [307, 241] width 14 height 17
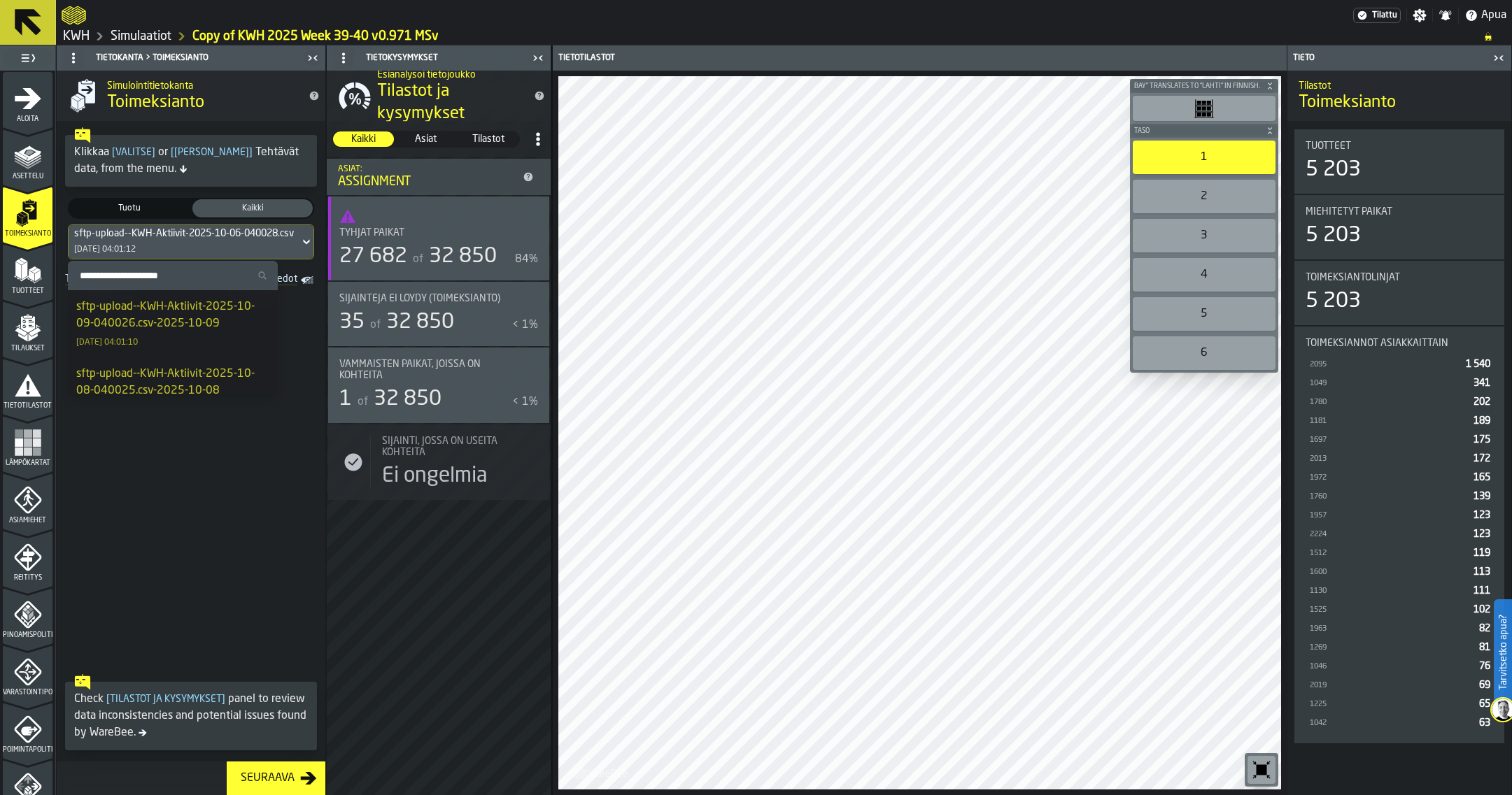
click at [28, 328] on icon "menu Tilaukset" at bounding box center [28, 324] width 14 height 16
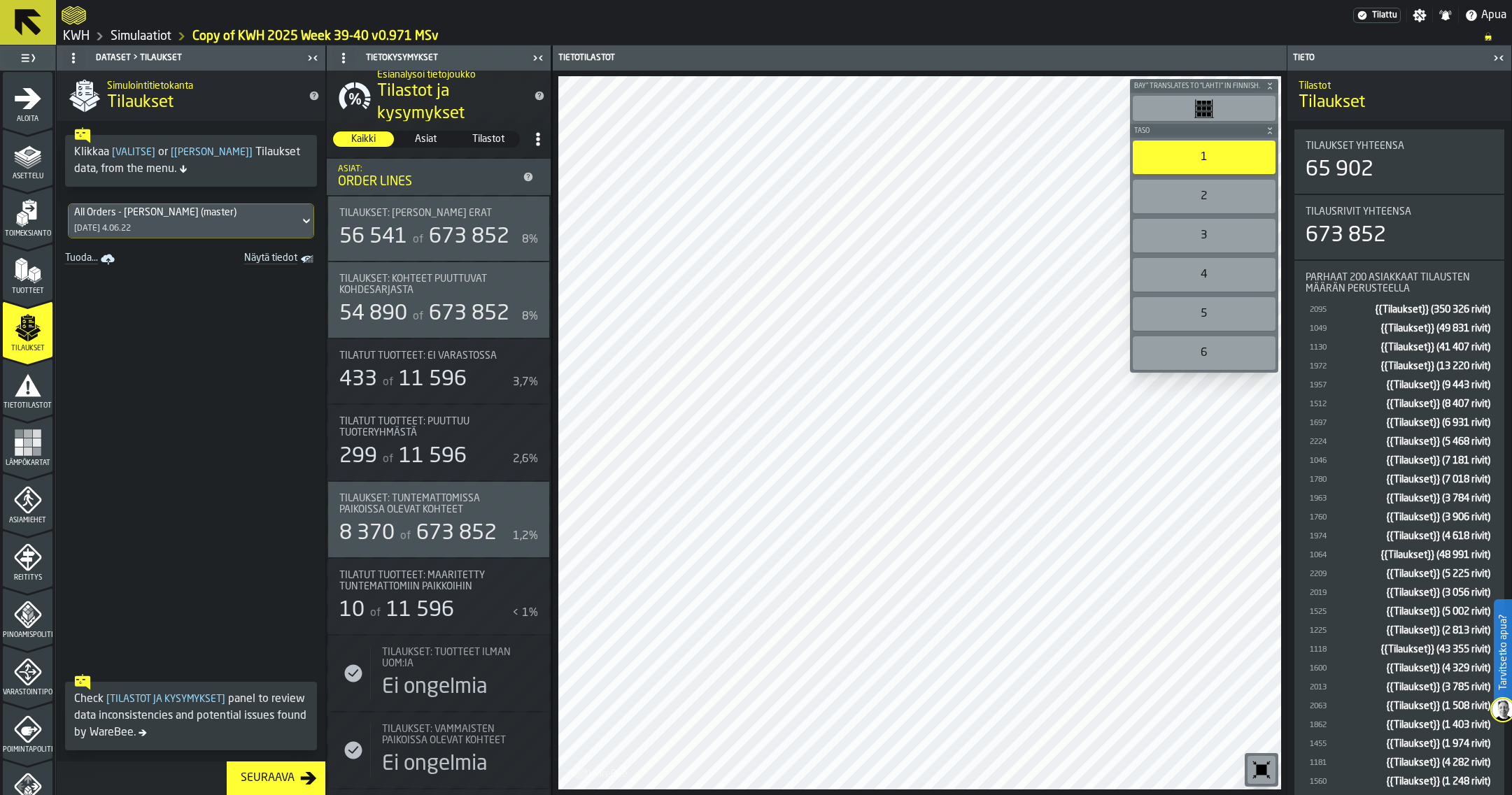
click at [300, 223] on icon at bounding box center [307, 221] width 14 height 17
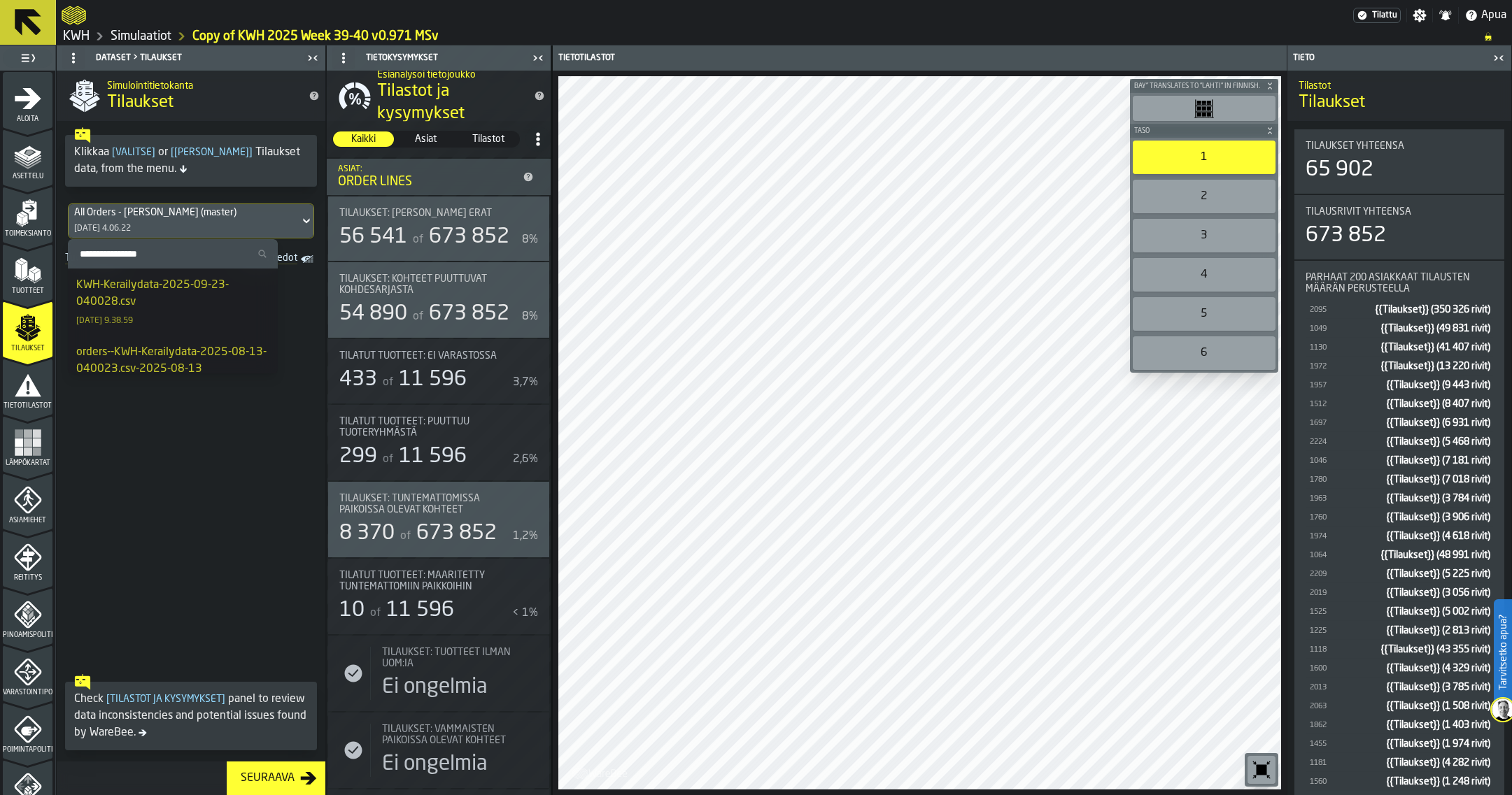
click at [33, 270] on polygon "menu Tuotteet" at bounding box center [36, 270] width 9 height 6
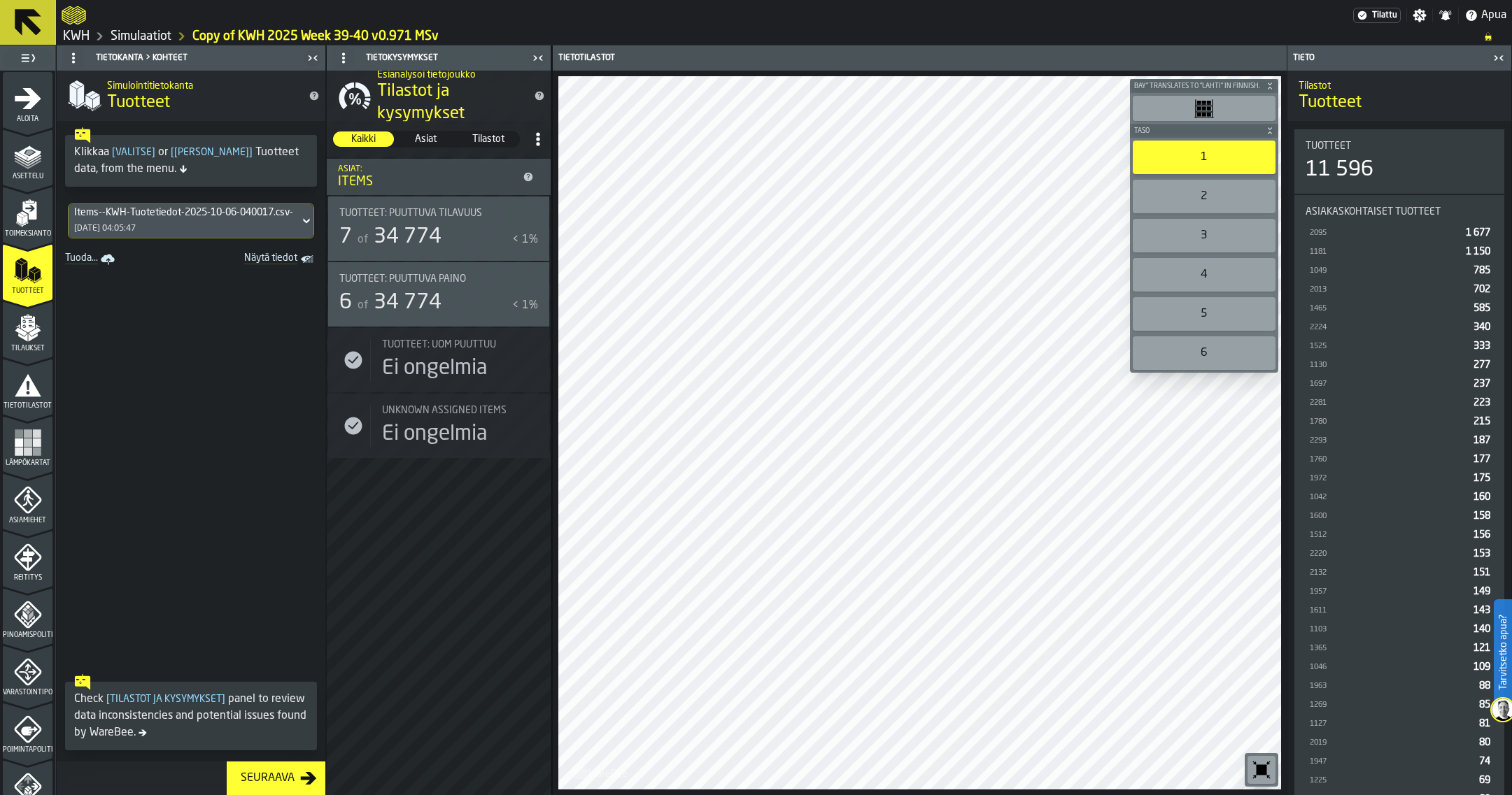
click at [25, 222] on polygon "menu Toimeksianto" at bounding box center [25, 219] width 5 height 10
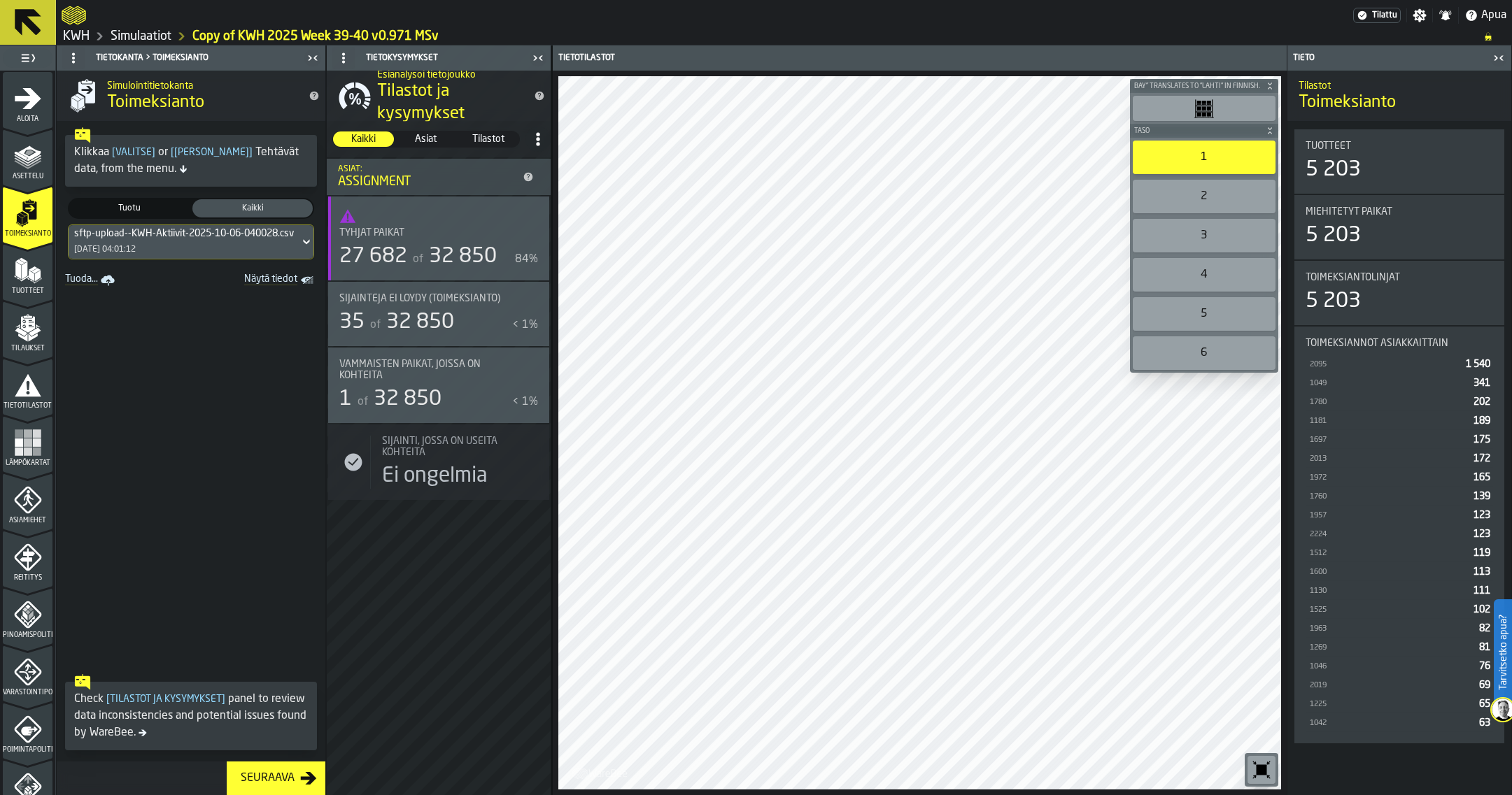
click at [27, 284] on icon "menu Tuotteet" at bounding box center [28, 270] width 28 height 28
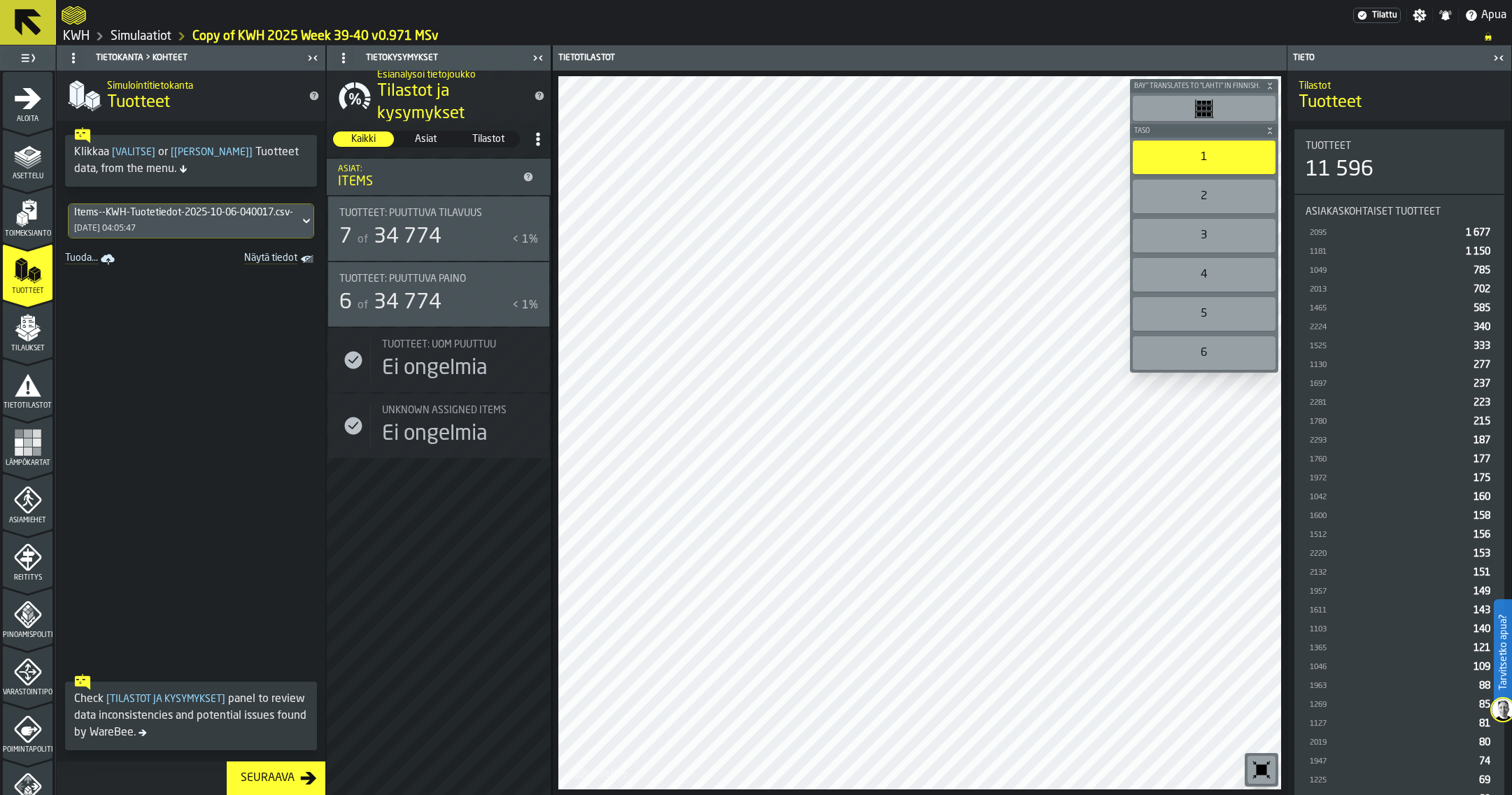
click at [29, 334] on polygon "menu Tilaukset" at bounding box center [34, 331] width 12 height 9
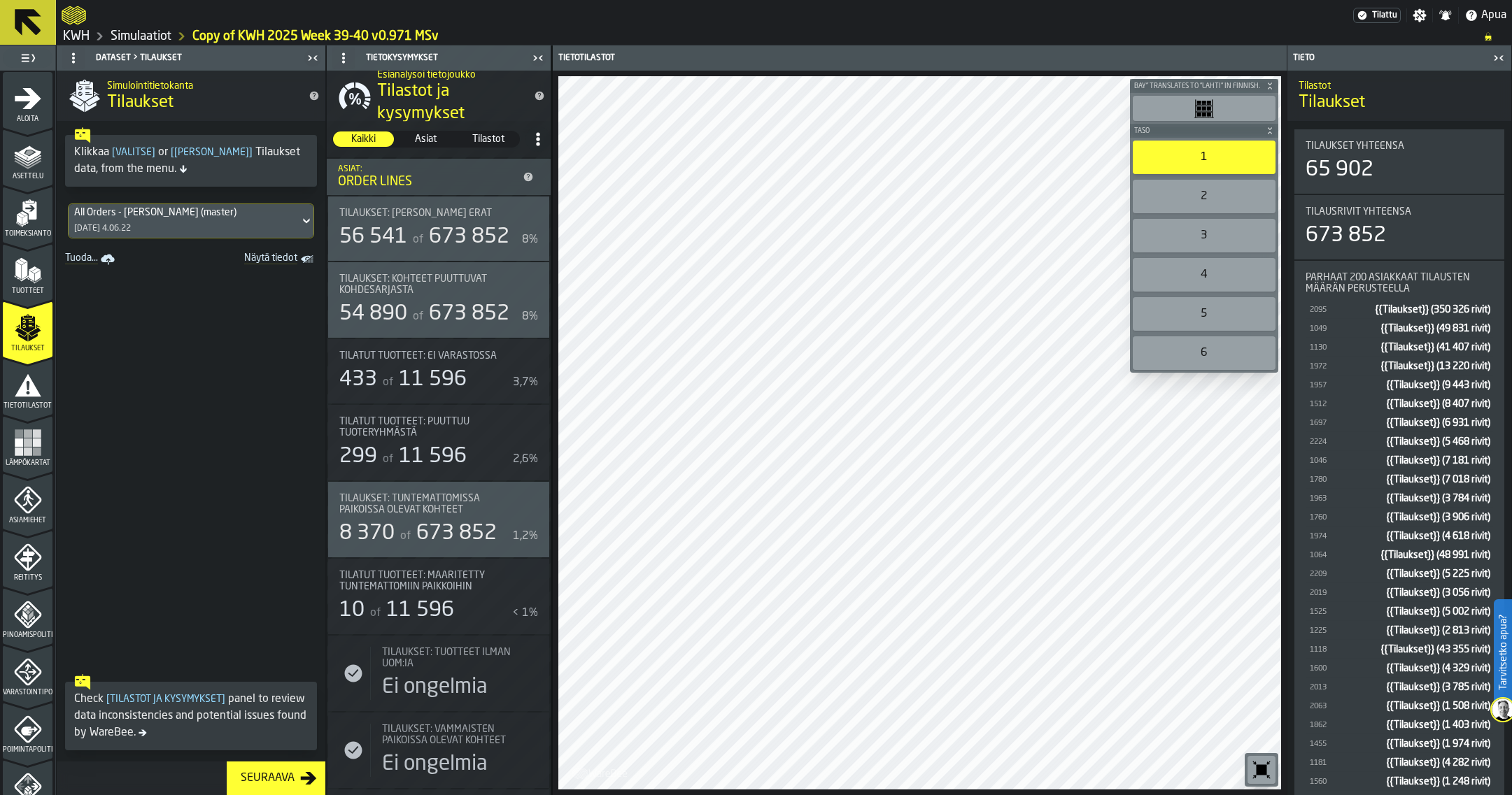
click at [167, 219] on div "All Orders - Kerailydata (master) [DATE] 4.06.22" at bounding box center [184, 221] width 231 height 33
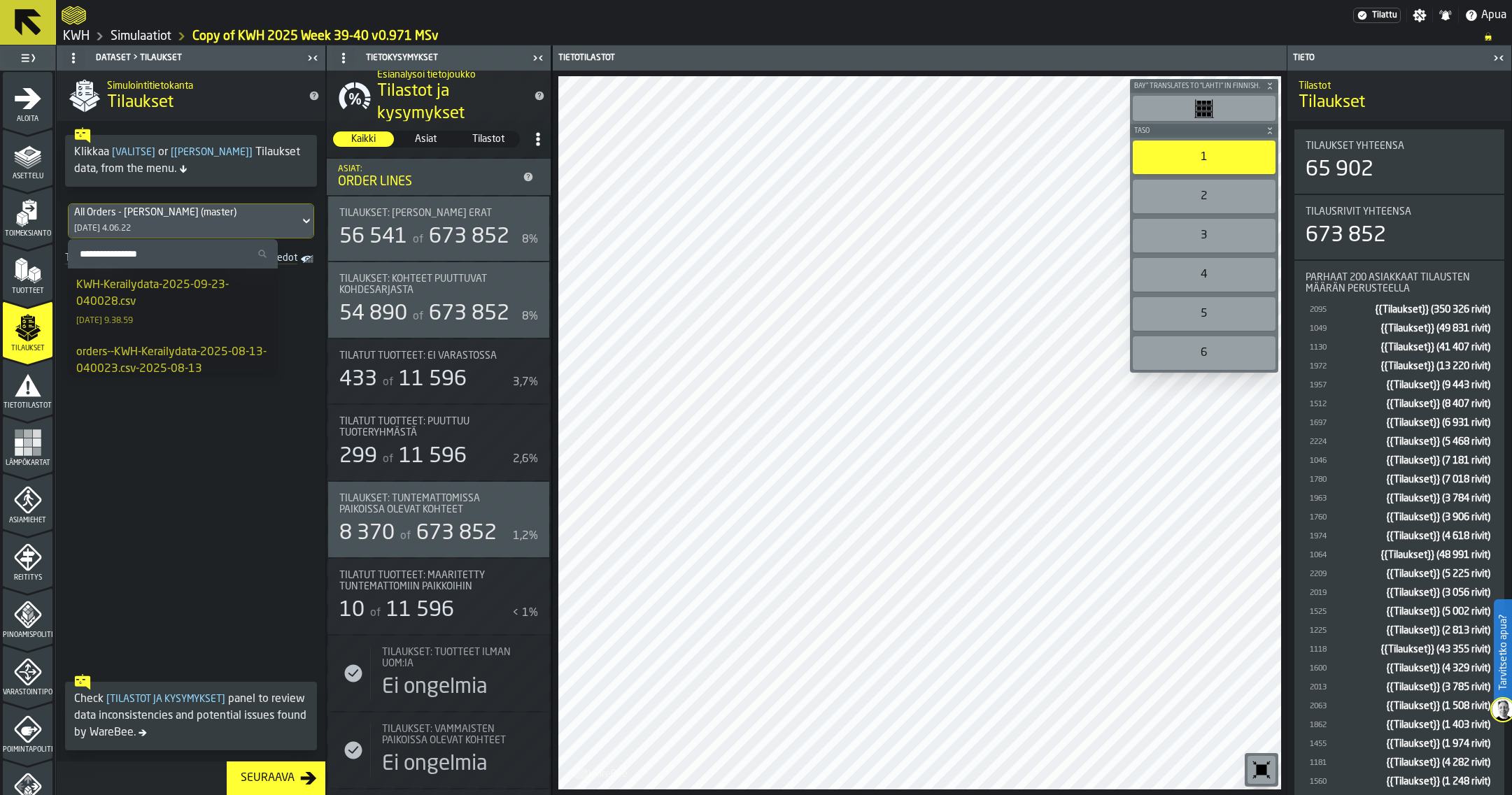
click at [135, 295] on div "KWH-Kerailydata-2025-09-23-040028.csv" at bounding box center [172, 294] width 193 height 33
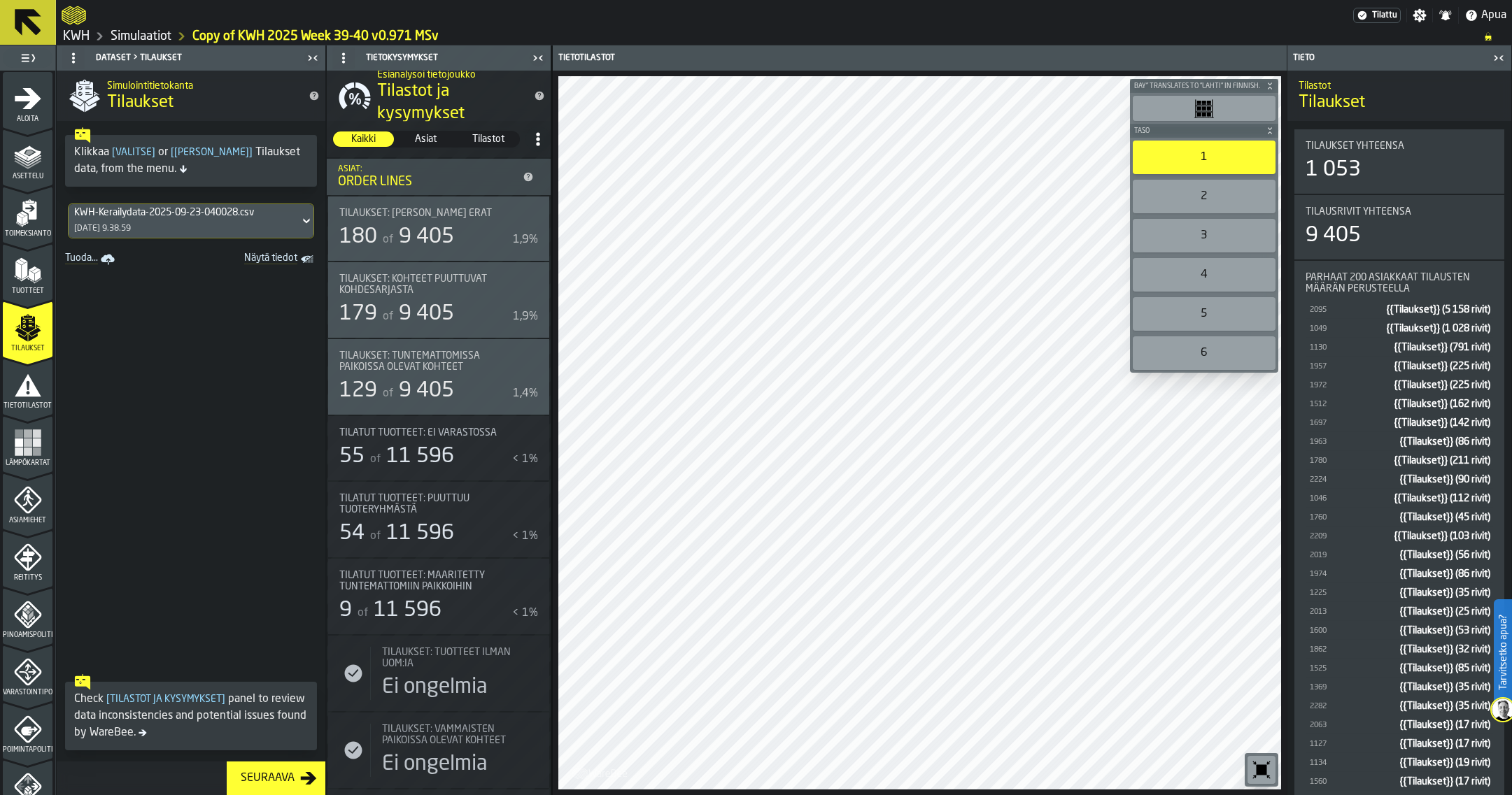
click at [29, 176] on span "Asettelu" at bounding box center [28, 176] width 50 height 8
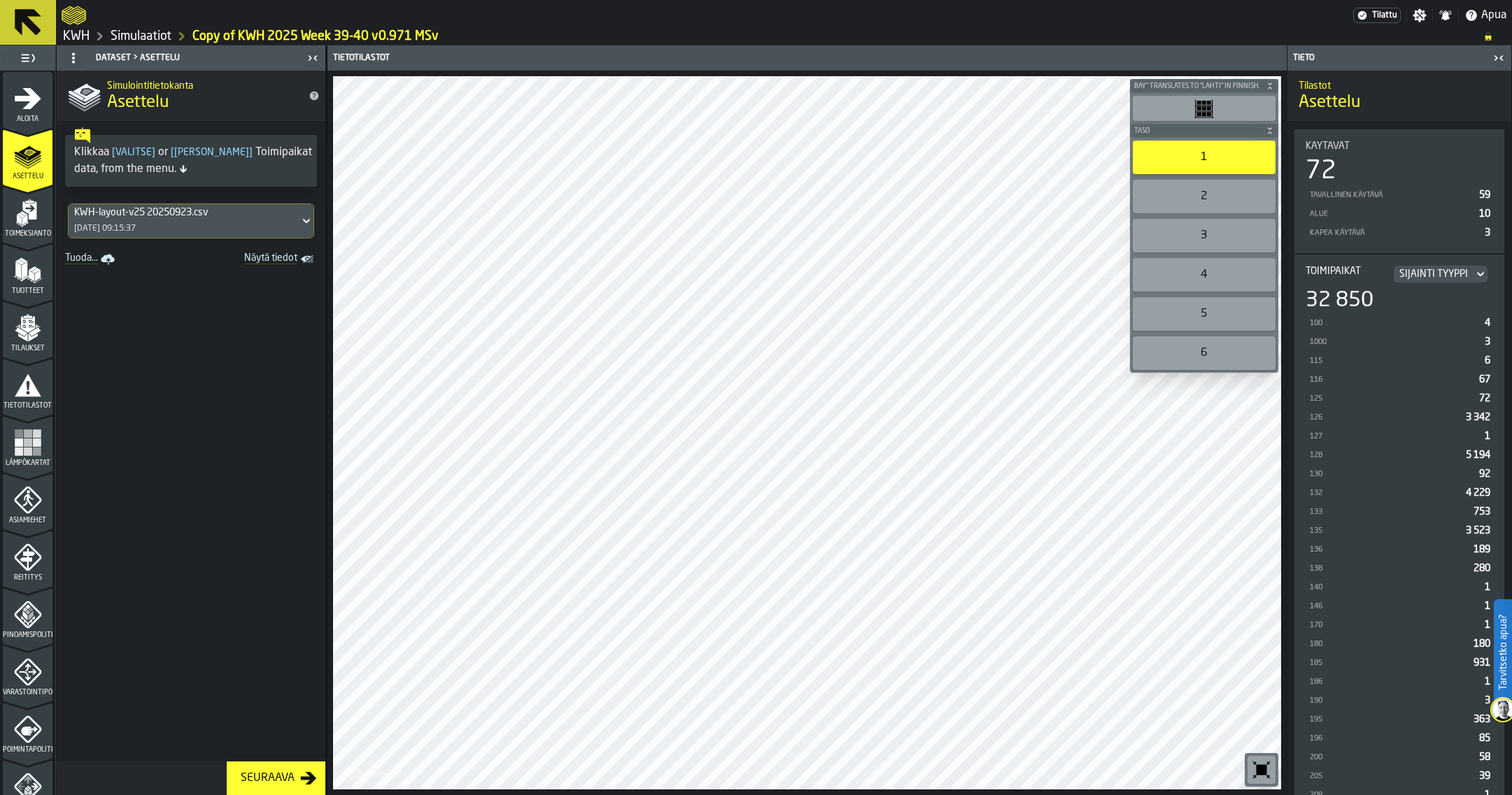
click at [303, 222] on icon at bounding box center [306, 222] width 6 height 5
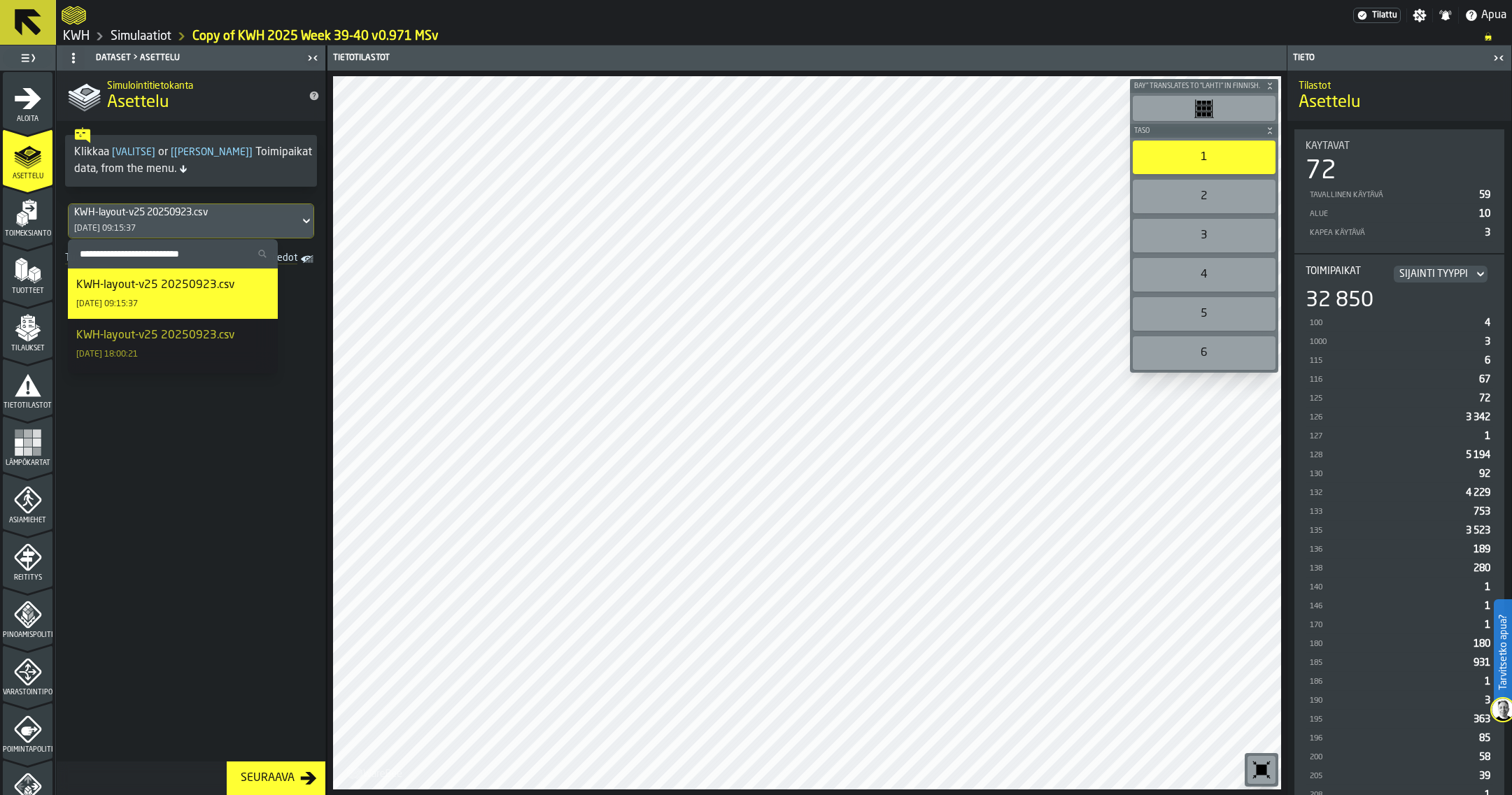
click at [141, 37] on link "Simulaatiot" at bounding box center [141, 36] width 61 height 15
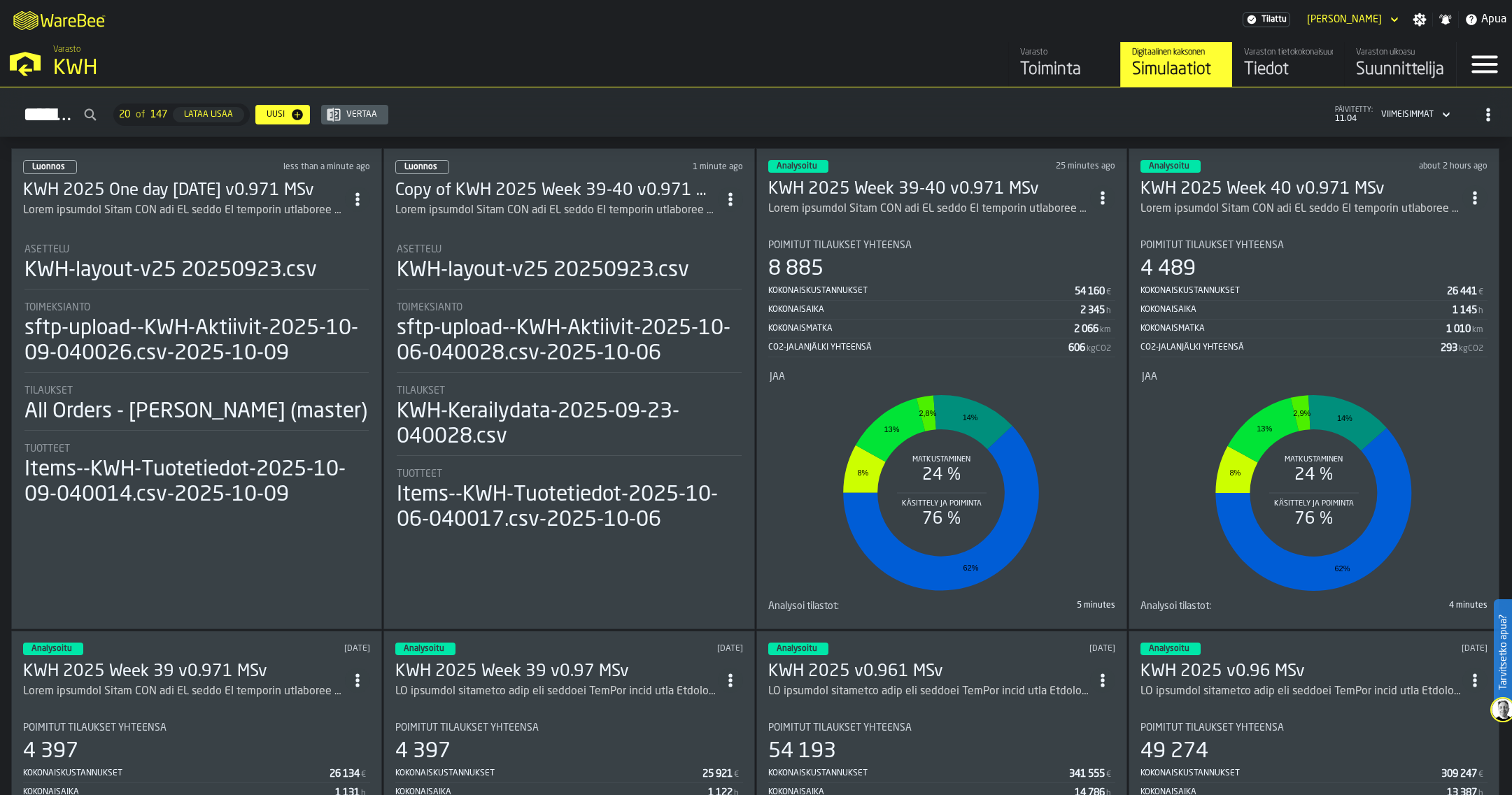
click at [185, 202] on div "ItemListCard-DashboardItemContainer" at bounding box center [184, 210] width 322 height 17
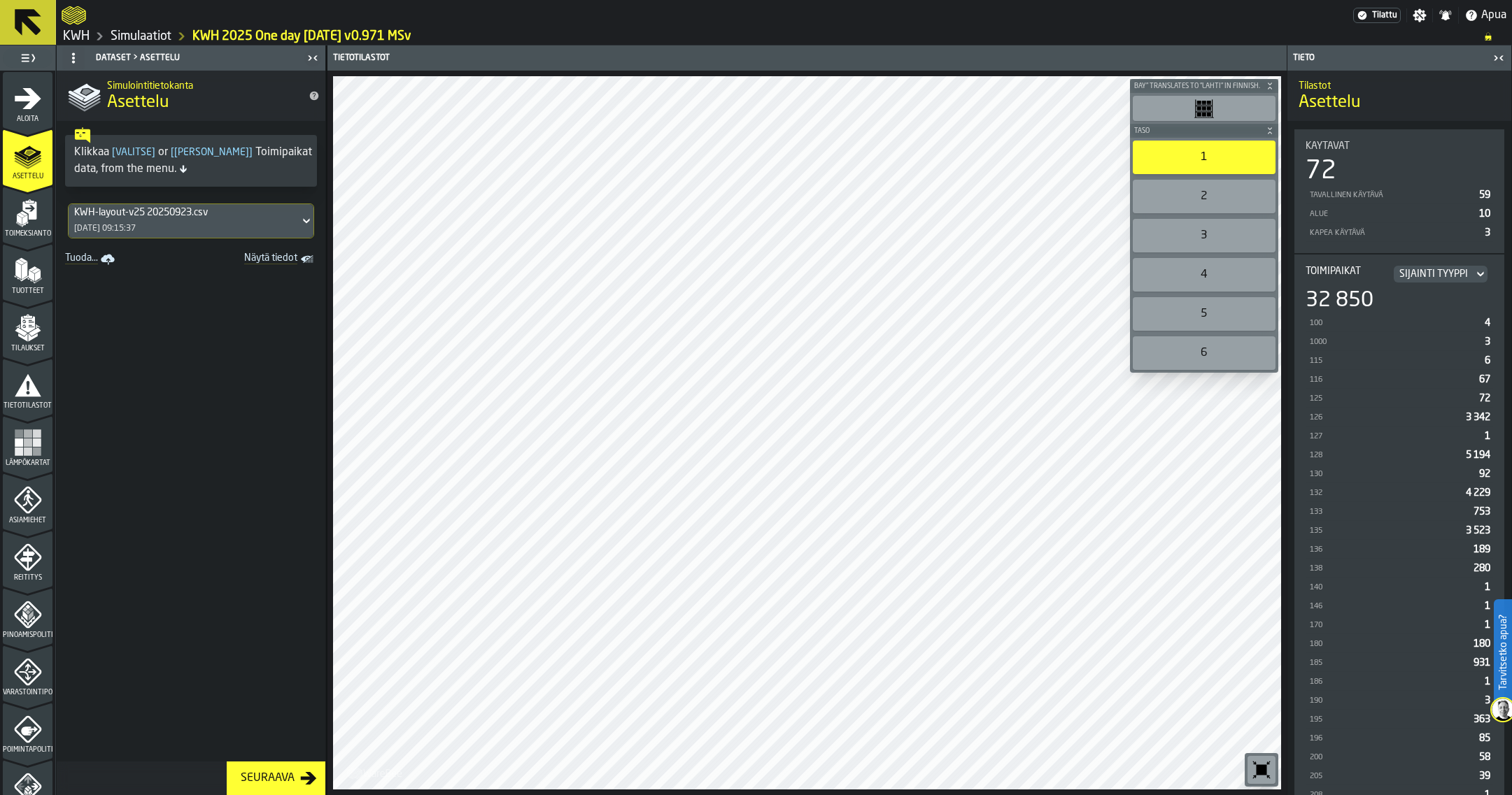
click at [28, 229] on div "Toimeksianto" at bounding box center [28, 218] width 50 height 38
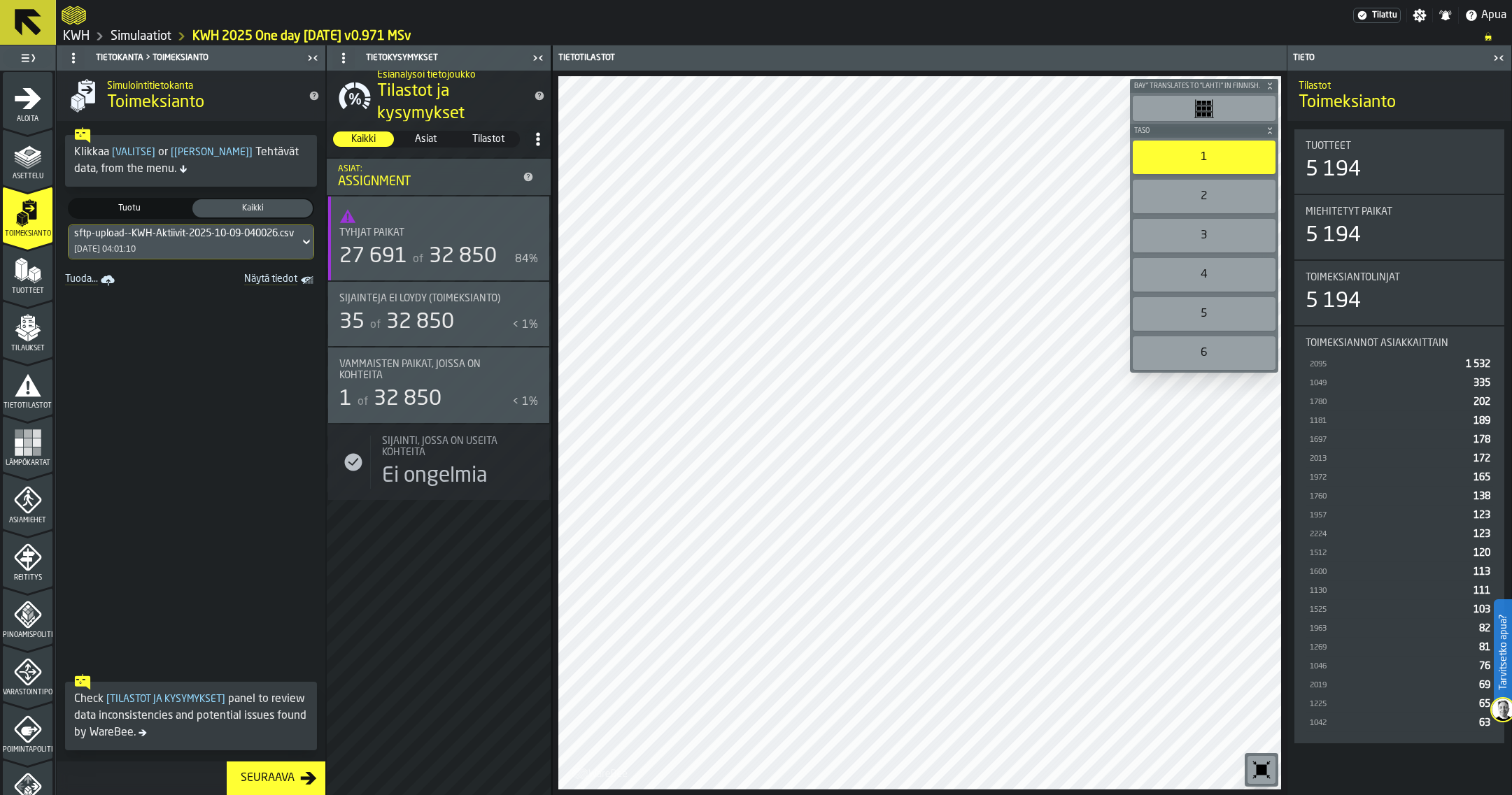
click at [136, 37] on link "Simulaatiot" at bounding box center [141, 36] width 61 height 15
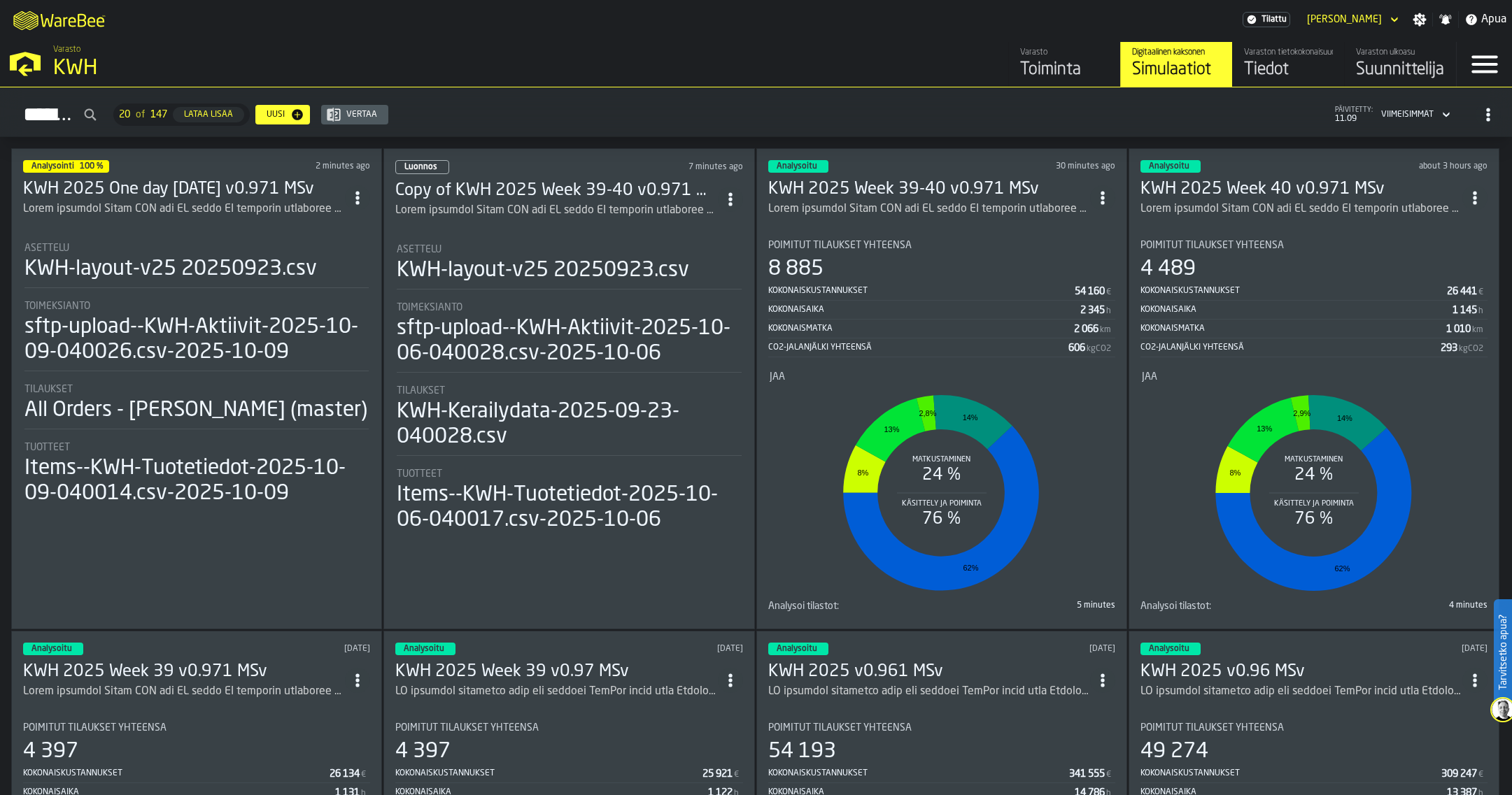
click at [732, 202] on circle "ItemListCard-DashboardItemContainer" at bounding box center [730, 203] width 3 height 3
click at [168, 191] on h3 "KWH 2025 One day [DATE] v0.971 MSv" at bounding box center [184, 190] width 322 height 22
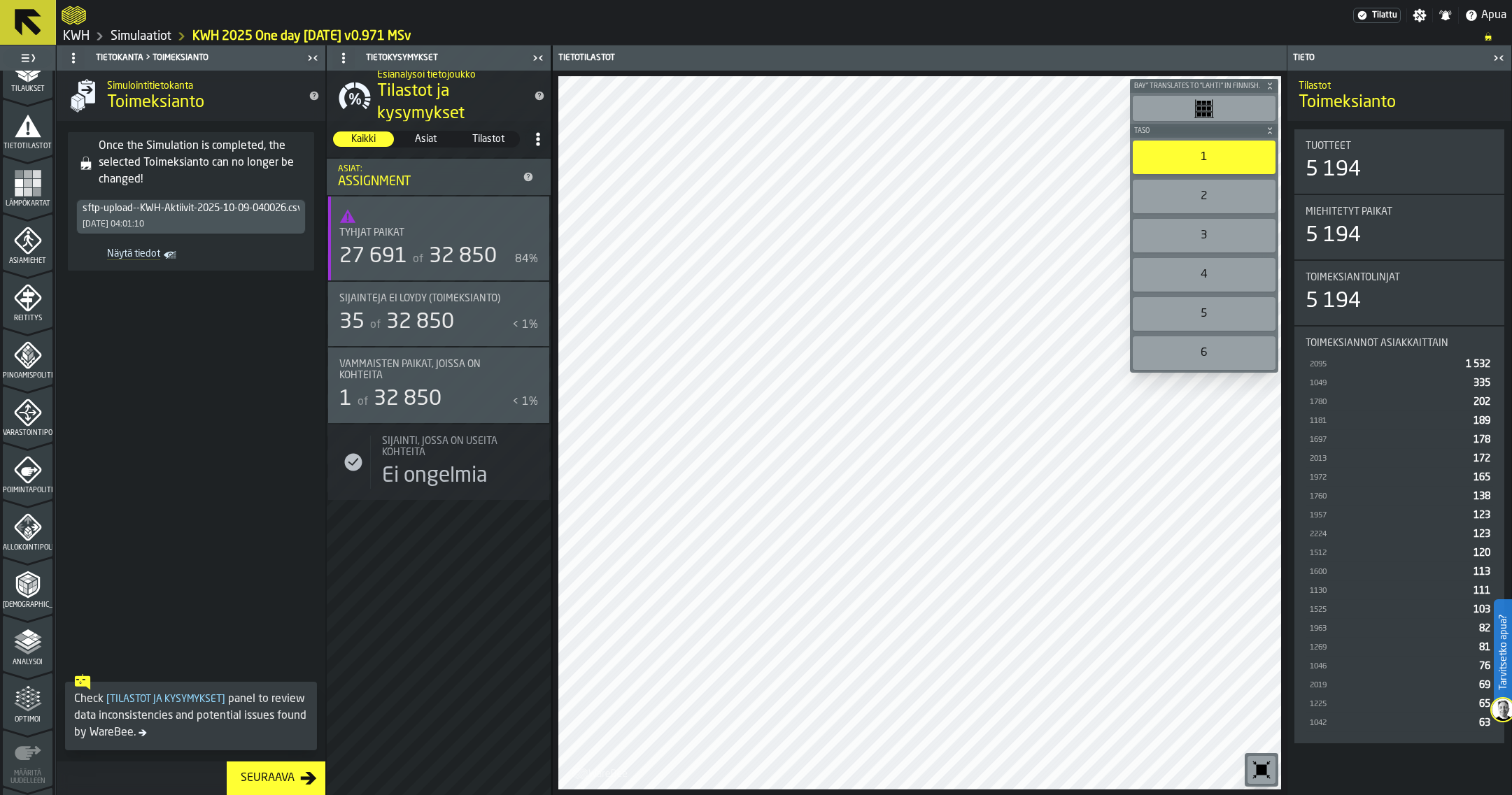
scroll to position [309, 0]
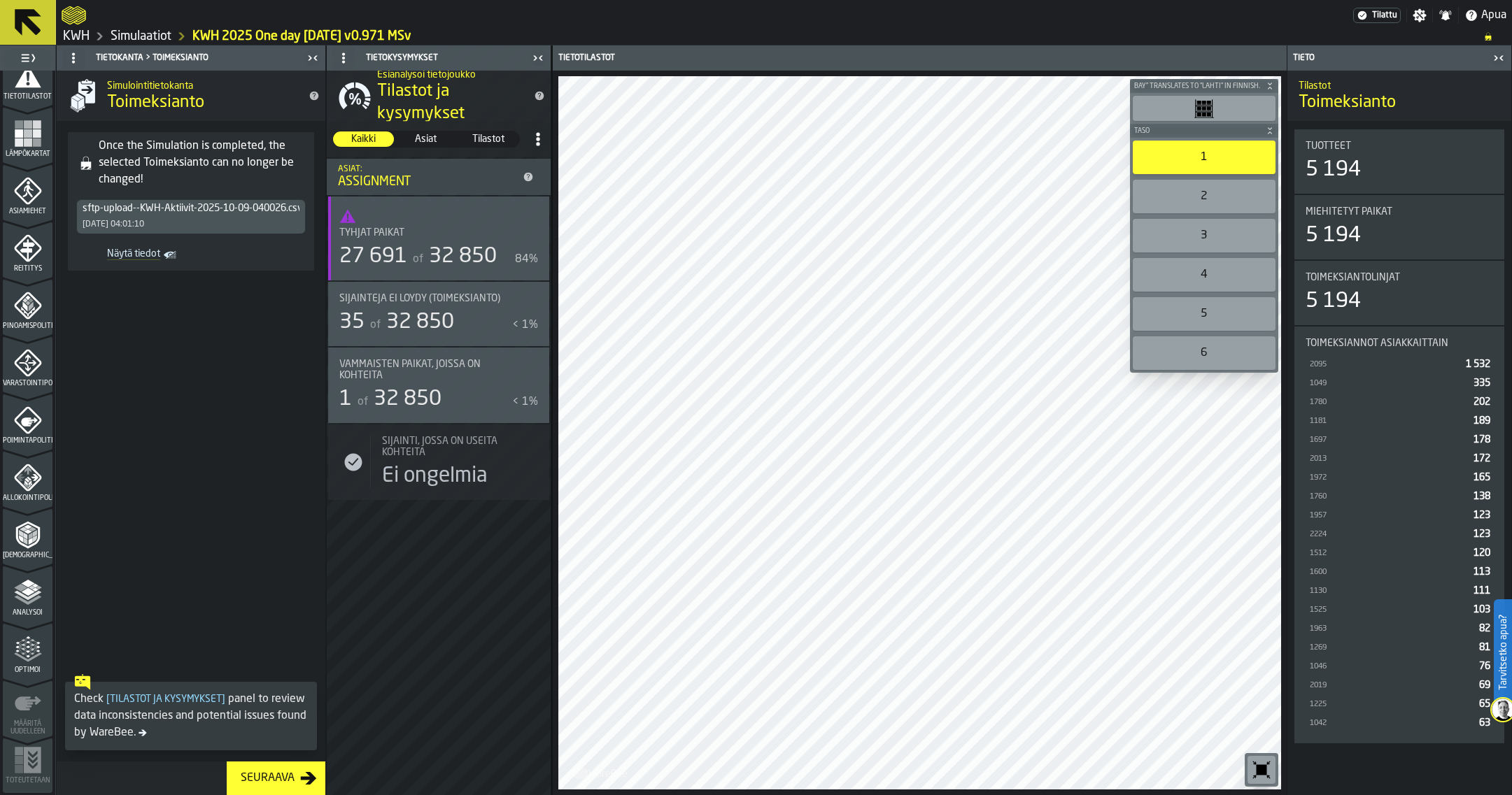
click at [25, 604] on polyline "menu Analysoi" at bounding box center [28, 600] width 27 height 10
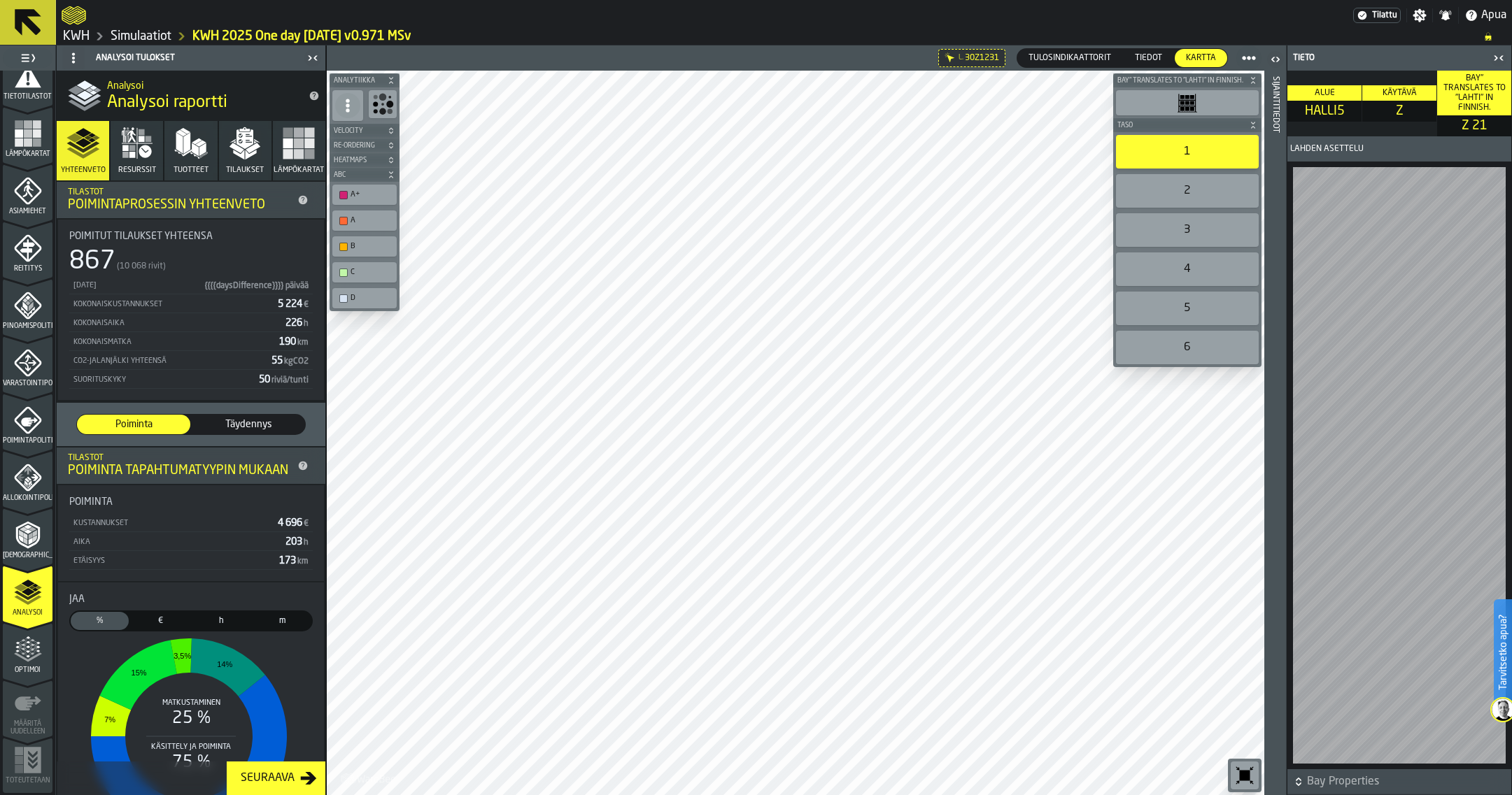
click at [82, 38] on link "KWH" at bounding box center [75, 36] width 26 height 15
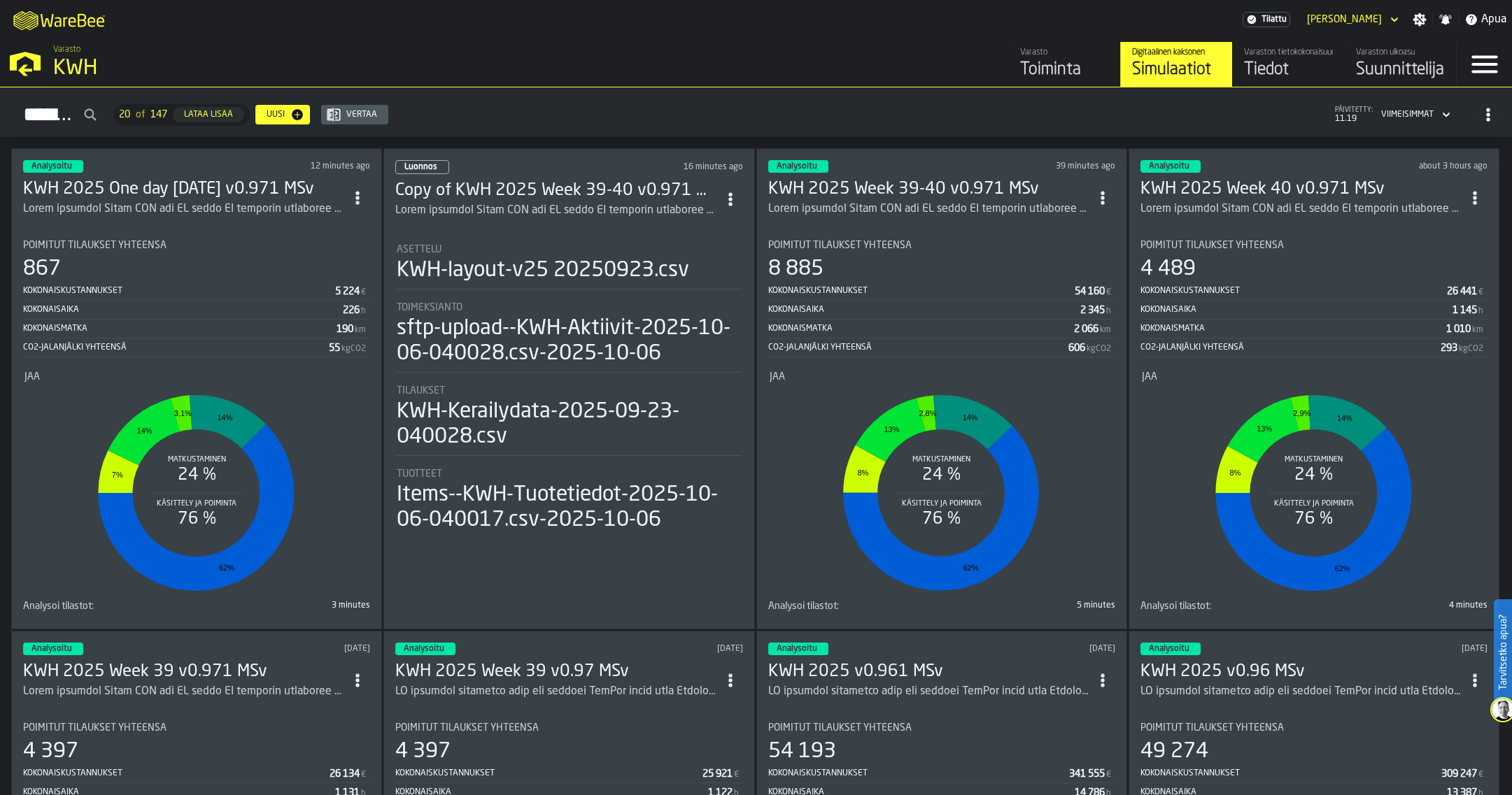
click at [82, 68] on div "KWH" at bounding box center [242, 68] width 377 height 25
